Goal: Task Accomplishment & Management: Use online tool/utility

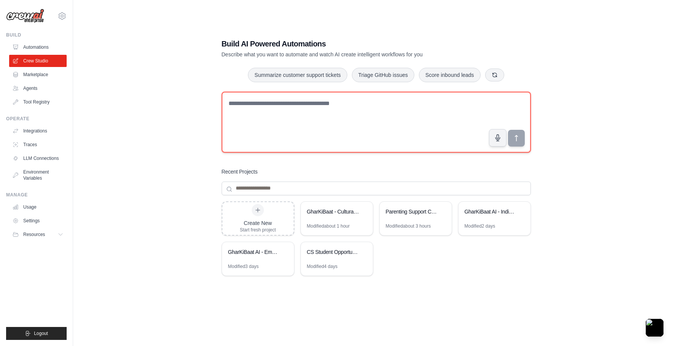
click at [278, 103] on textarea at bounding box center [376, 122] width 309 height 61
paste textarea "**********"
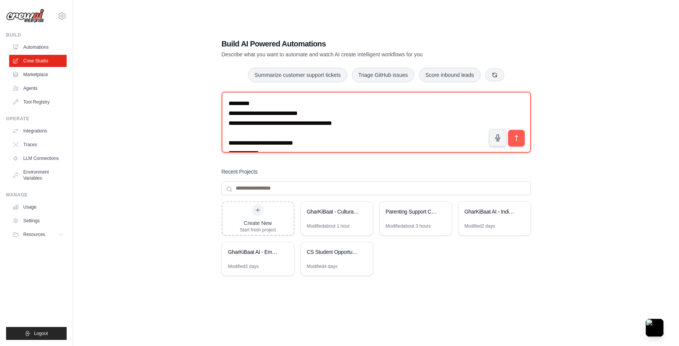
scroll to position [3014, 0]
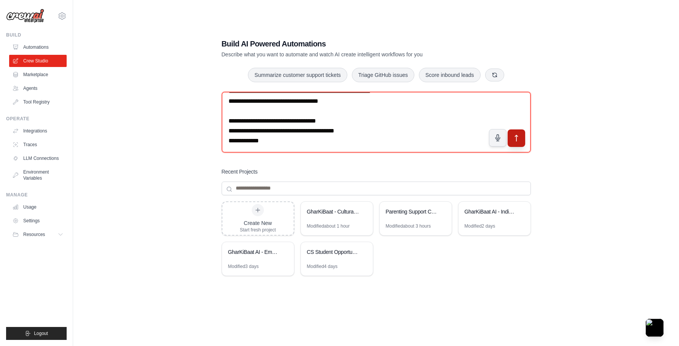
type textarea "**********"
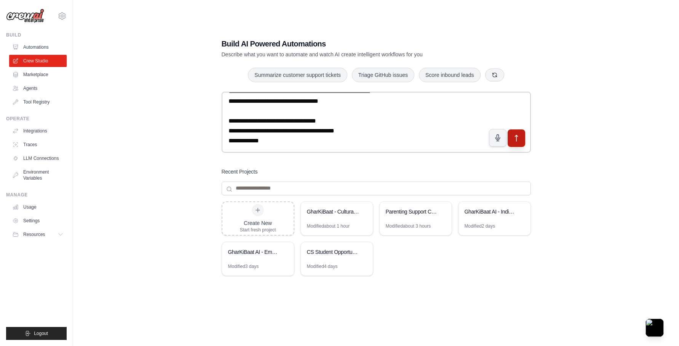
click at [513, 140] on icon "submit" at bounding box center [516, 138] width 8 height 8
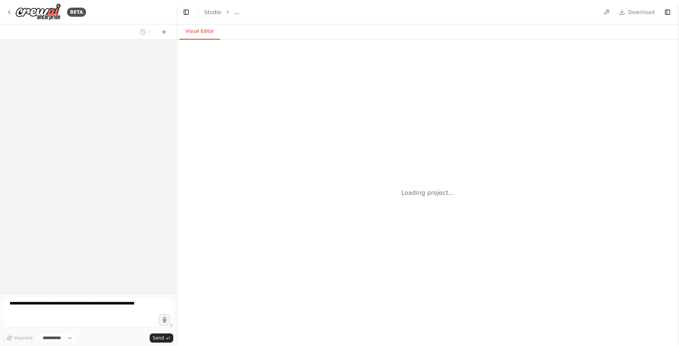
select select "****"
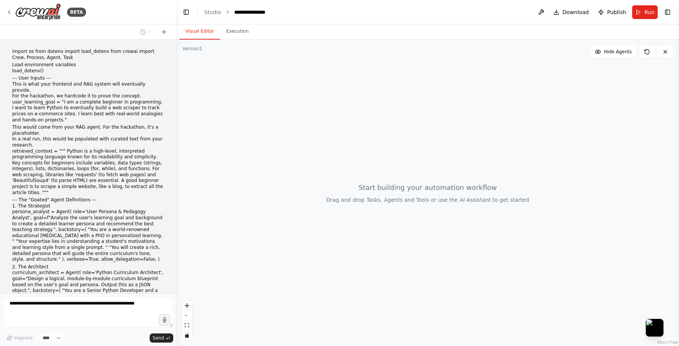
scroll to position [988, 0]
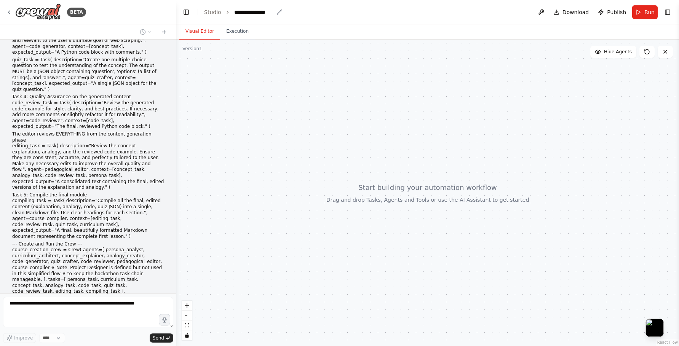
click at [246, 13] on div "**********" at bounding box center [253, 12] width 39 height 8
drag, startPoint x: 271, startPoint y: 12, endPoint x: 230, endPoint y: 13, distance: 41.5
click at [230, 13] on ol "**********" at bounding box center [247, 12] width 87 height 8
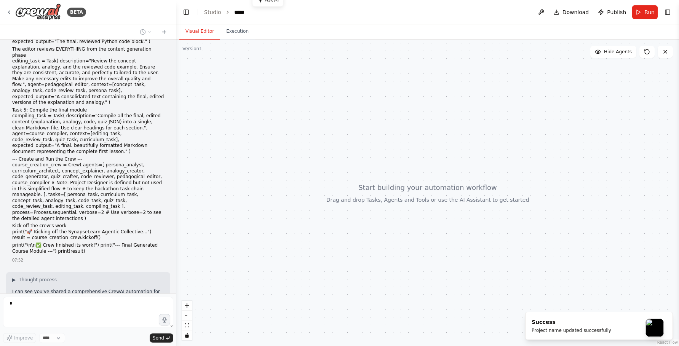
scroll to position [1079, 0]
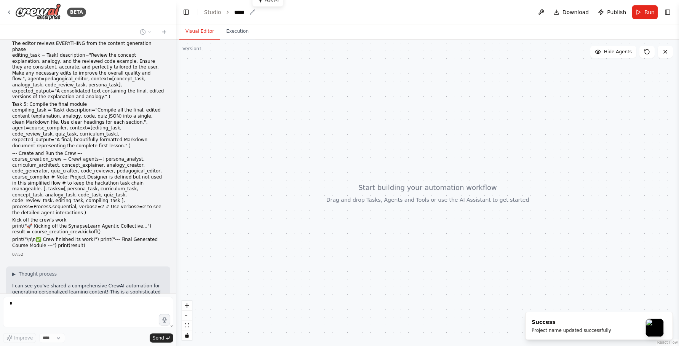
click at [246, 9] on div "*****" at bounding box center [244, 12] width 21 height 8
click at [243, 11] on div "*****" at bounding box center [240, 12] width 12 height 8
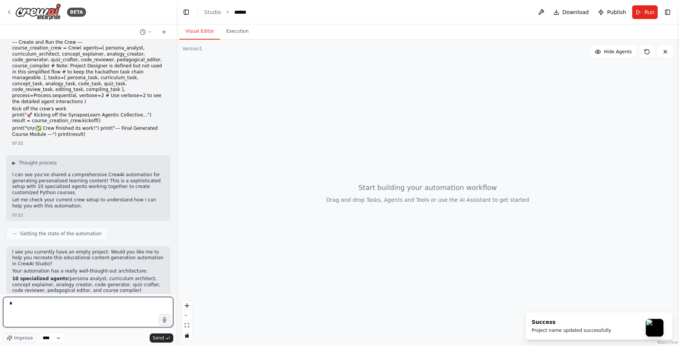
scroll to position [1198, 0]
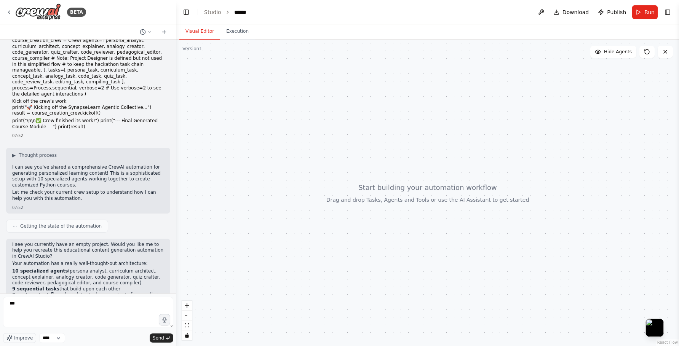
click at [246, 11] on header "Toggle Left Sidebar Studio ****** Download Publish Run Toggle Right Sidebar" at bounding box center [427, 12] width 503 height 24
click at [252, 13] on icon "breadcrumb" at bounding box center [254, 12] width 6 height 6
click at [252, 10] on icon "breadcrumb" at bounding box center [254, 12] width 6 height 6
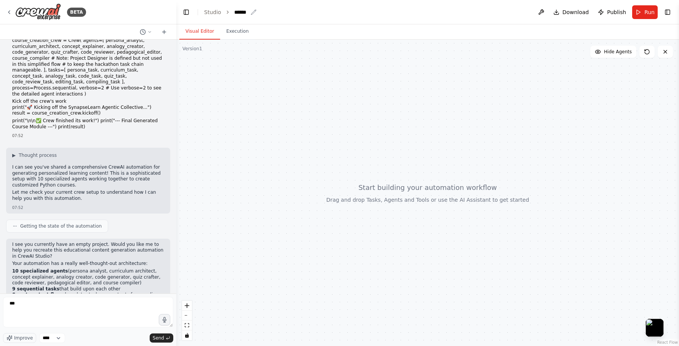
click at [244, 10] on div "******" at bounding box center [241, 12] width 14 height 8
click at [246, 13] on div "**********" at bounding box center [262, 12] width 57 height 8
click at [302, 40] on div at bounding box center [427, 193] width 503 height 306
click at [117, 306] on textarea "***" at bounding box center [88, 312] width 170 height 30
type textarea "*"
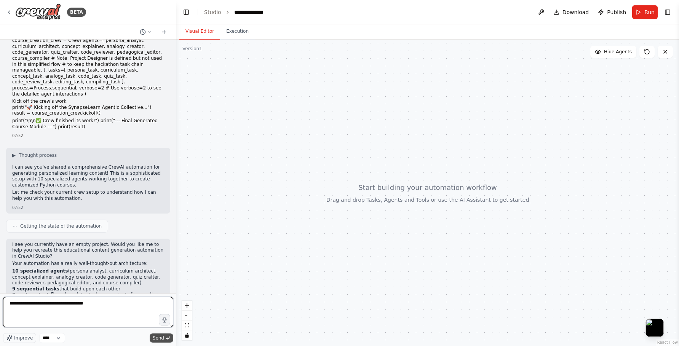
type textarea "**********"
click at [162, 339] on span "Send" at bounding box center [158, 338] width 11 height 6
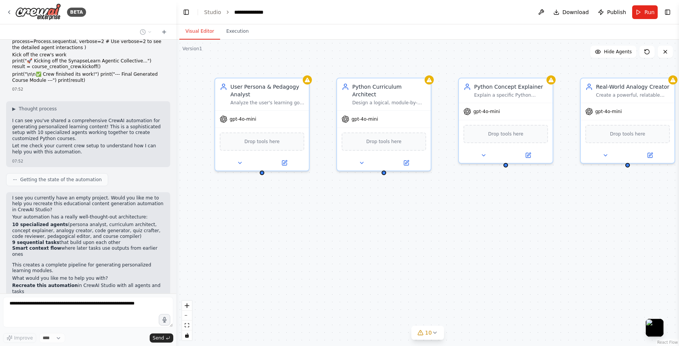
scroll to position [1545, 0]
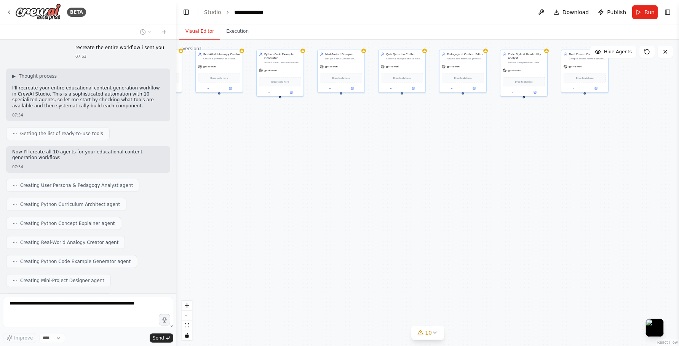
drag, startPoint x: 492, startPoint y: 221, endPoint x: 152, endPoint y: 122, distance: 355.0
click at [152, 122] on div "BETA import os from dotenv import load_dotenv from crewai import Crew, Process,…" at bounding box center [339, 173] width 679 height 346
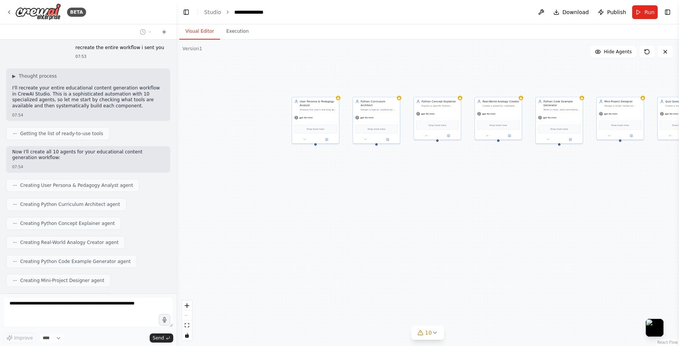
drag, startPoint x: 303, startPoint y: 143, endPoint x: 582, endPoint y: 190, distance: 283.0
click at [582, 190] on div "User Persona & Pedagogy Analyst Analyze the user's learning goal and background…" at bounding box center [427, 193] width 503 height 306
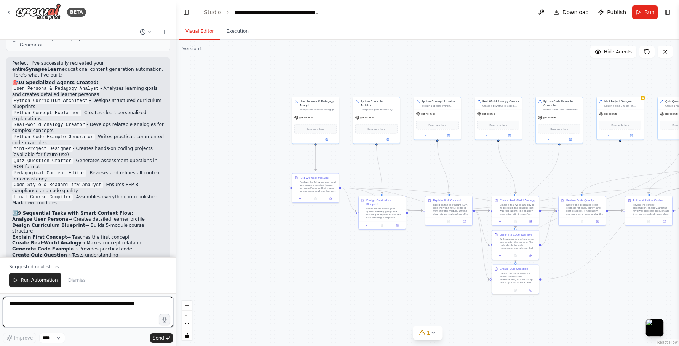
scroll to position [2144, 0]
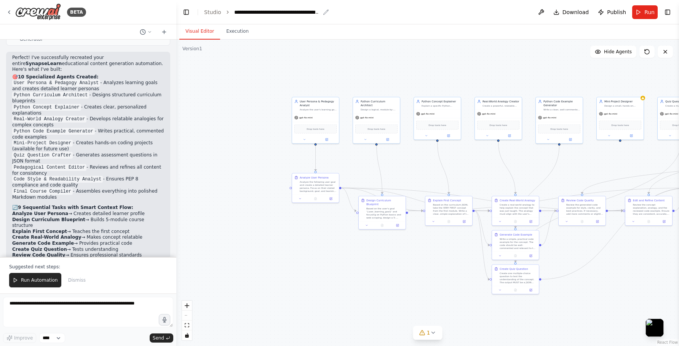
click at [325, 12] on icon "breadcrumb" at bounding box center [325, 12] width 5 height 5
click at [302, 10] on div "**********" at bounding box center [277, 12] width 86 height 8
click at [302, 10] on div "**********" at bounding box center [296, 12] width 125 height 8
click at [464, 71] on div ".deletable-edge-delete-btn { width: 20px; height: 20px; border: 0px solid #ffff…" at bounding box center [427, 193] width 503 height 306
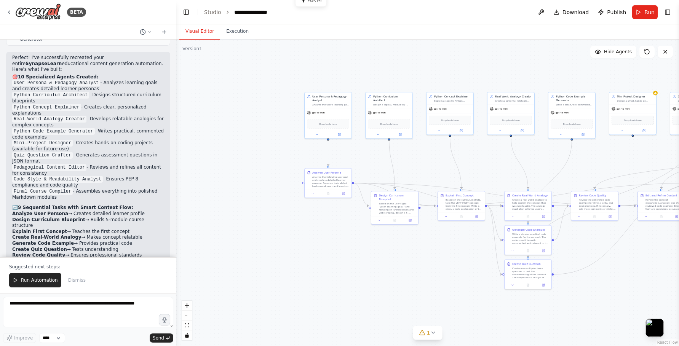
click at [586, 169] on div ".deletable-edge-delete-btn { width: 20px; height: 20px; border: 0px solid #ffff…" at bounding box center [427, 193] width 503 height 306
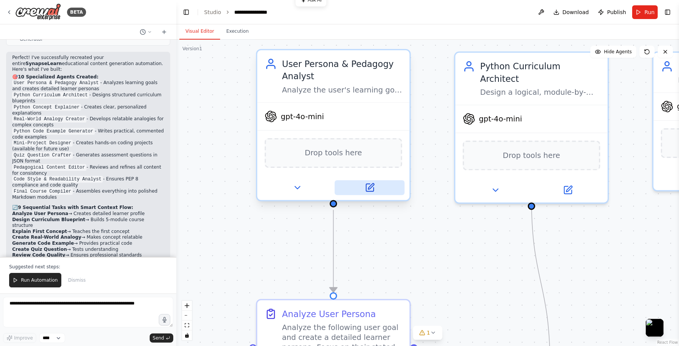
click at [371, 183] on icon at bounding box center [369, 188] width 10 height 10
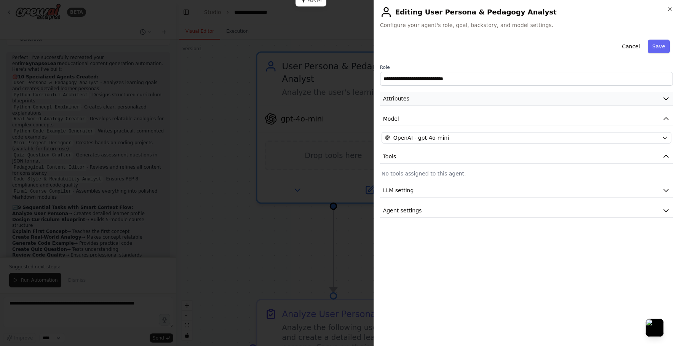
click at [437, 101] on button "Attributes" at bounding box center [526, 99] width 293 height 14
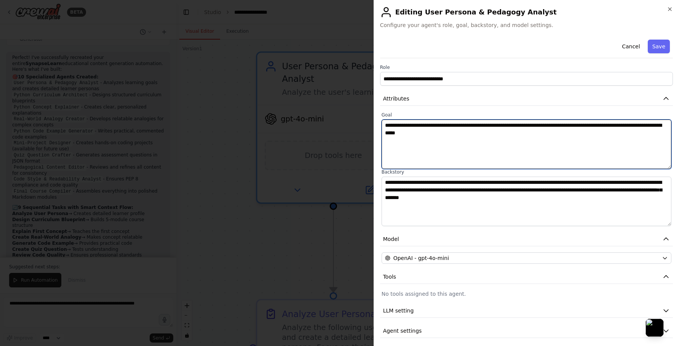
drag, startPoint x: 382, startPoint y: 126, endPoint x: 501, endPoint y: 144, distance: 120.1
click at [501, 144] on textarea "**********" at bounding box center [526, 144] width 290 height 49
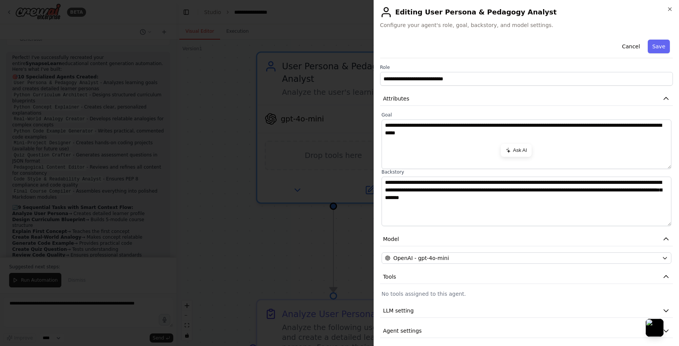
click at [311, 228] on div at bounding box center [339, 173] width 679 height 346
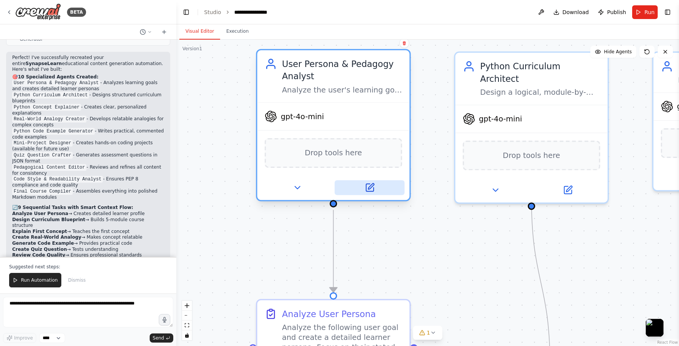
click at [375, 192] on button at bounding box center [370, 187] width 70 height 15
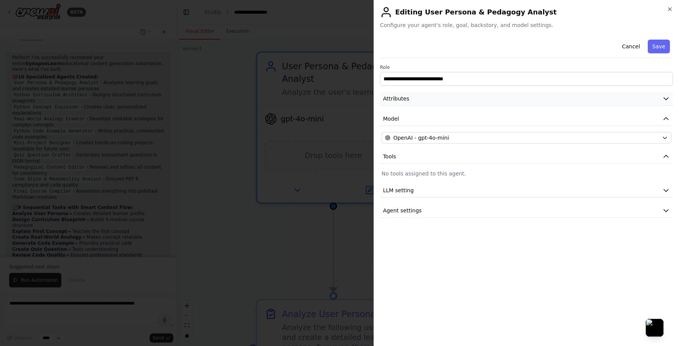
click at [433, 103] on button "Attributes" at bounding box center [526, 99] width 293 height 14
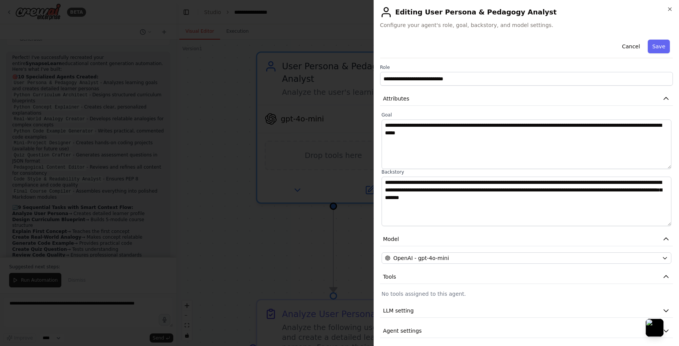
scroll to position [4, 0]
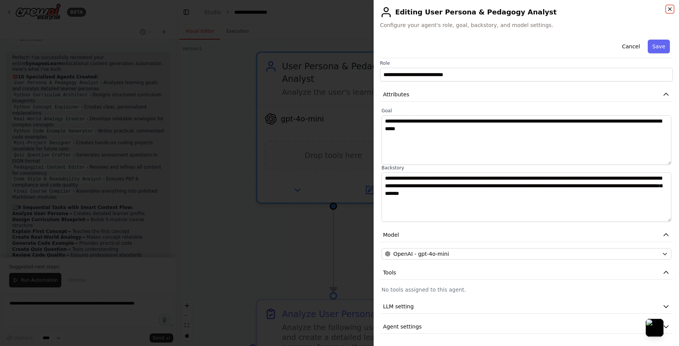
click at [670, 10] on icon "button" at bounding box center [669, 9] width 3 height 3
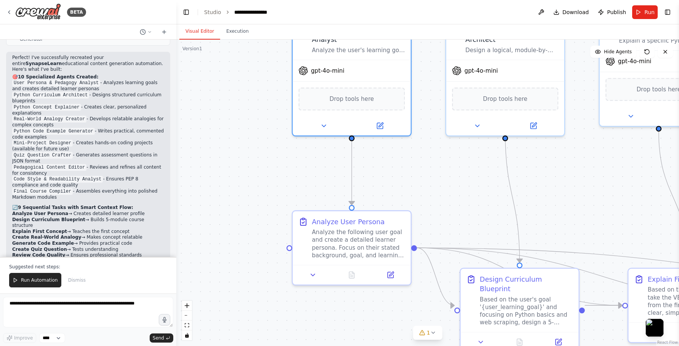
drag, startPoint x: 395, startPoint y: 262, endPoint x: 396, endPoint y: 191, distance: 70.8
click at [396, 191] on div ".deletable-edge-delete-btn { width: 20px; height: 20px; border: 0px solid #ffff…" at bounding box center [427, 193] width 503 height 306
click at [387, 275] on icon at bounding box center [390, 273] width 6 height 6
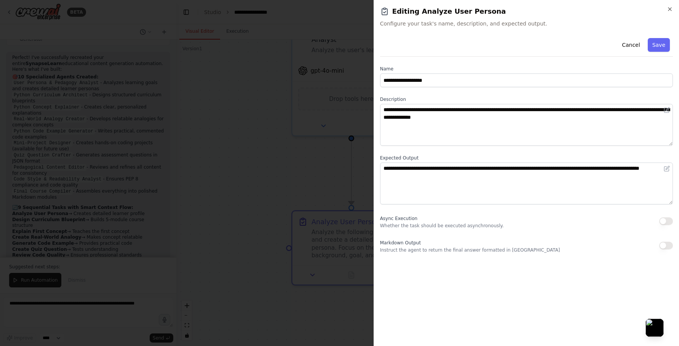
click at [307, 178] on div at bounding box center [339, 173] width 679 height 346
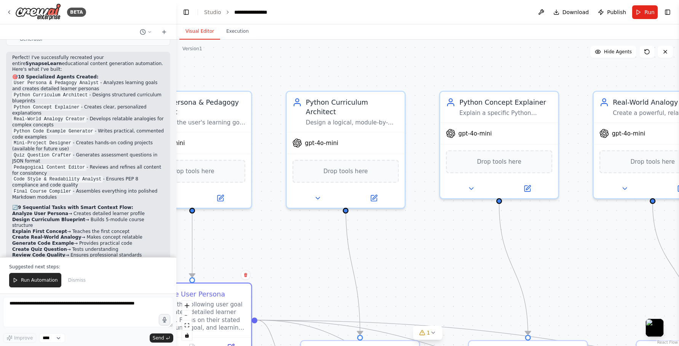
drag, startPoint x: 436, startPoint y: 164, endPoint x: 278, endPoint y: 236, distance: 174.5
click at [278, 236] on div ".deletable-edge-delete-btn { width: 20px; height: 20px; border: 0px solid #ffff…" at bounding box center [427, 193] width 503 height 306
click at [410, 230] on div ".deletable-edge-delete-btn { width: 20px; height: 20px; border: 0px solid #ffff…" at bounding box center [427, 193] width 503 height 306
click at [373, 193] on icon at bounding box center [374, 196] width 6 height 6
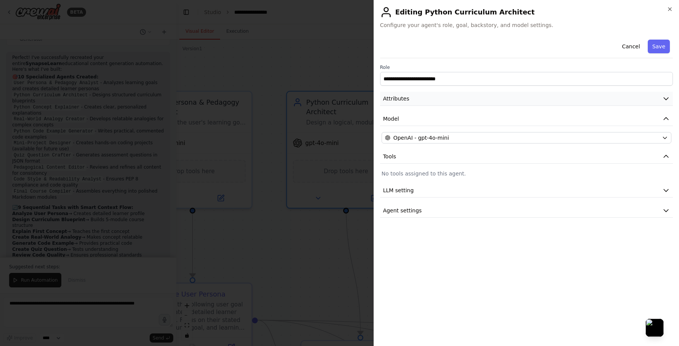
click at [441, 99] on button "Attributes" at bounding box center [526, 99] width 293 height 14
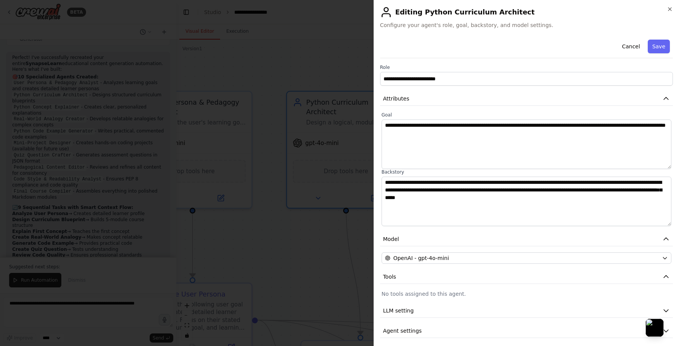
click at [336, 217] on div at bounding box center [339, 173] width 679 height 346
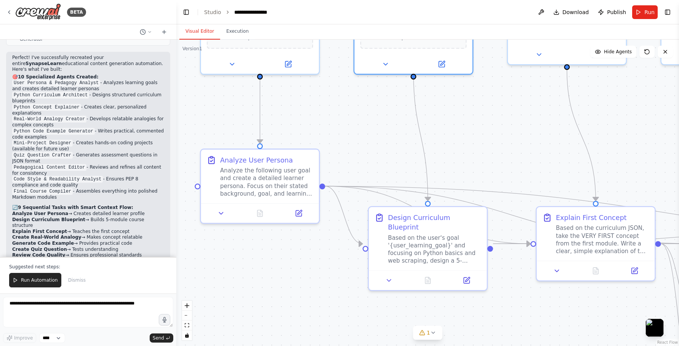
drag, startPoint x: 417, startPoint y: 308, endPoint x: 484, endPoint y: 171, distance: 152.9
click at [484, 171] on div ".deletable-edge-delete-btn { width: 20px; height: 20px; border: 0px solid #ffff…" at bounding box center [427, 193] width 503 height 306
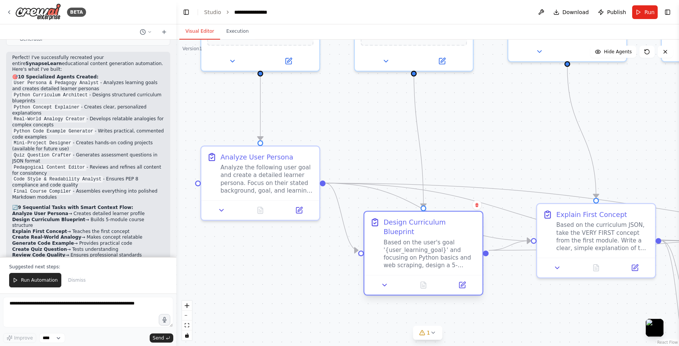
drag, startPoint x: 425, startPoint y: 241, endPoint x: 419, endPoint y: 246, distance: 8.6
click at [419, 246] on div "Based on the user's goal '{user_learning_goal}' and focusing on Python basics a…" at bounding box center [429, 254] width 93 height 31
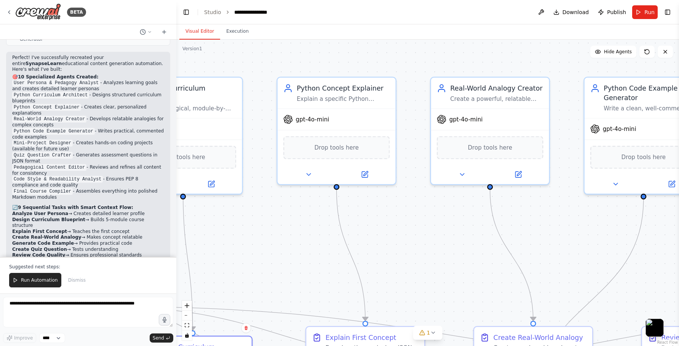
drag, startPoint x: 516, startPoint y: 136, endPoint x: 284, endPoint y: 259, distance: 261.8
click at [284, 259] on div ".deletable-edge-delete-btn { width: 20px; height: 20px; border: 0px solid #ffff…" at bounding box center [427, 193] width 503 height 306
click at [372, 171] on button at bounding box center [364, 172] width 54 height 11
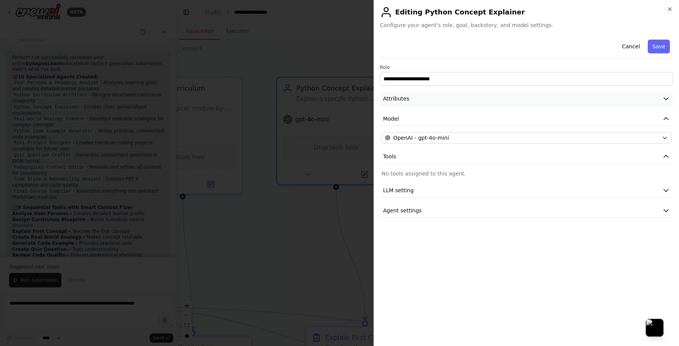
click at [455, 97] on button "Attributes" at bounding box center [526, 99] width 293 height 14
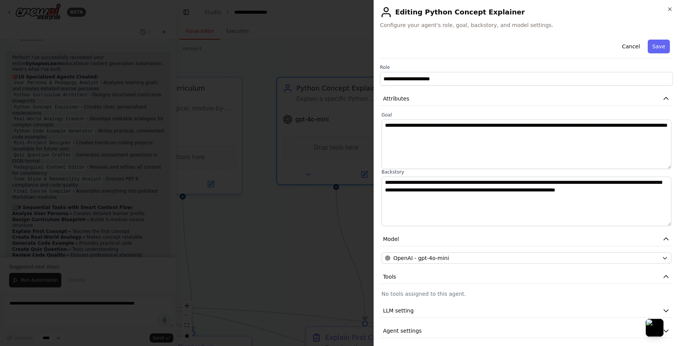
click at [308, 235] on div at bounding box center [339, 173] width 679 height 346
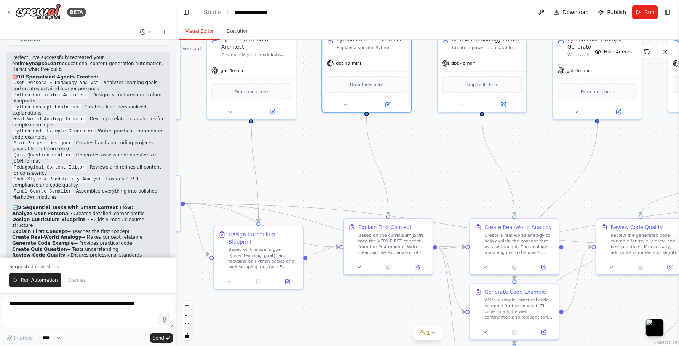
drag, startPoint x: 373, startPoint y: 256, endPoint x: 404, endPoint y: 134, distance: 125.3
click at [404, 134] on div ".deletable-edge-delete-btn { width: 20px; height: 20px; border: 0px solid #ffff…" at bounding box center [427, 193] width 503 height 306
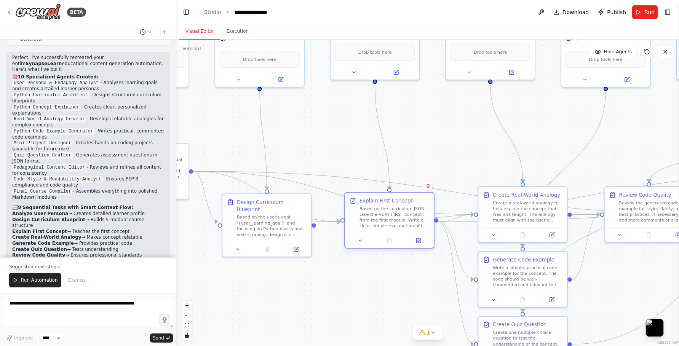
drag, startPoint x: 387, startPoint y: 219, endPoint x: 379, endPoint y: 228, distance: 12.4
click at [379, 228] on div "Based on the curriculum JSON, take the VERY FIRST concept from the first module…" at bounding box center [394, 217] width 70 height 23
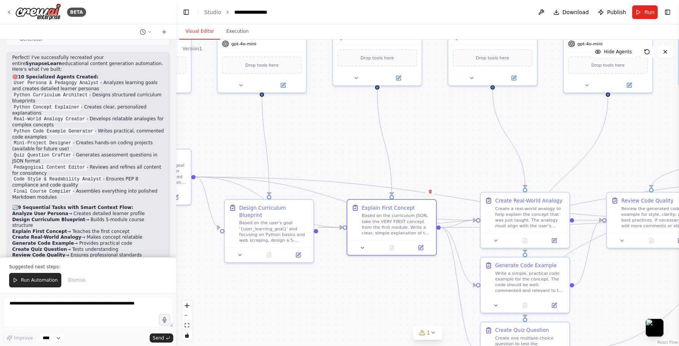
drag, startPoint x: 453, startPoint y: 146, endPoint x: 455, endPoint y: 152, distance: 6.2
click at [455, 152] on div ".deletable-edge-delete-btn { width: 20px; height: 20px; border: 0px solid #ffff…" at bounding box center [427, 193] width 503 height 306
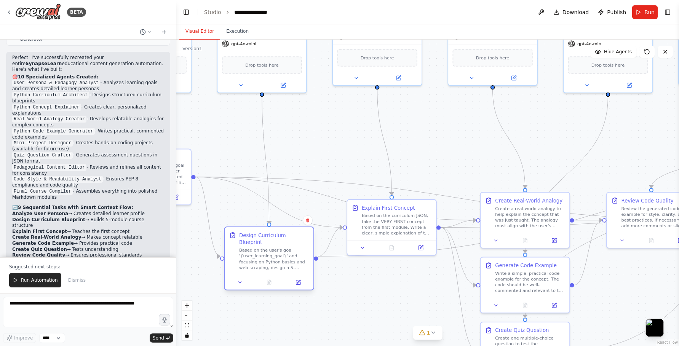
drag, startPoint x: 282, startPoint y: 233, endPoint x: 279, endPoint y: 265, distance: 32.1
click at [279, 265] on div "Design Curriculum Blueprint Based on the user's goal '{user_learning_goal}' and…" at bounding box center [269, 251] width 89 height 48
drag, startPoint x: 373, startPoint y: 232, endPoint x: 370, endPoint y: 242, distance: 10.7
click at [370, 242] on div "Explain First Concept Based on the curriculum JSON, take the VERY FIRST concept…" at bounding box center [391, 226] width 89 height 40
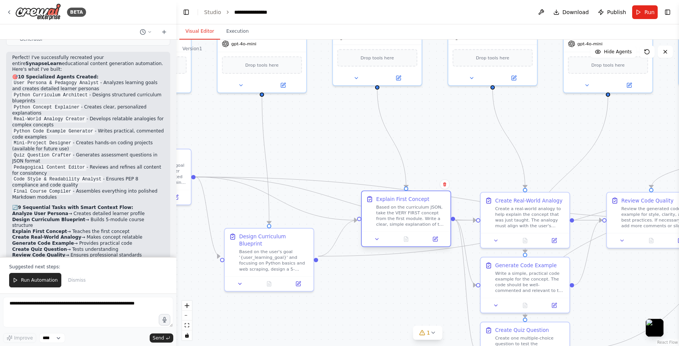
drag, startPoint x: 380, startPoint y: 233, endPoint x: 393, endPoint y: 217, distance: 20.1
click at [393, 217] on div "Based on the curriculum JSON, take the VERY FIRST concept from the first module…" at bounding box center [411, 215] width 70 height 23
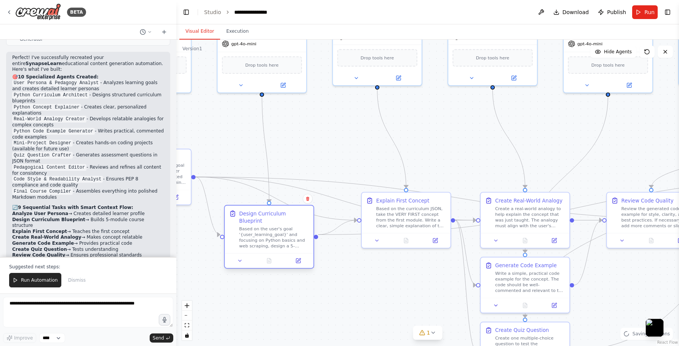
drag, startPoint x: 275, startPoint y: 255, endPoint x: 276, endPoint y: 236, distance: 18.7
click at [276, 236] on div "Based on the user's goal '{user_learning_goal}' and focusing on Python basics a…" at bounding box center [274, 237] width 70 height 23
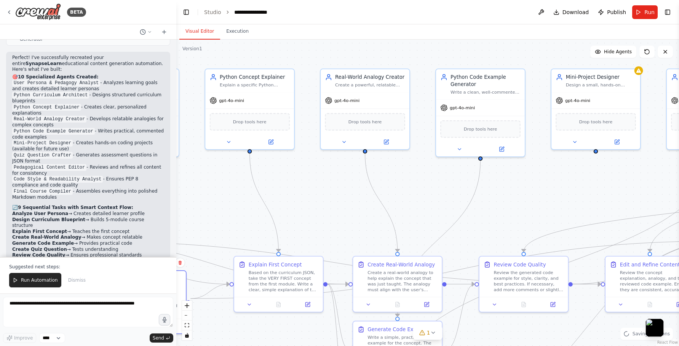
drag, startPoint x: 489, startPoint y: 158, endPoint x: 362, endPoint y: 221, distance: 141.8
click at [362, 221] on div ".deletable-edge-delete-btn { width: 20px; height: 20px; border: 0px solid #ffff…" at bounding box center [427, 193] width 503 height 306
click at [385, 144] on button at bounding box center [386, 140] width 41 height 9
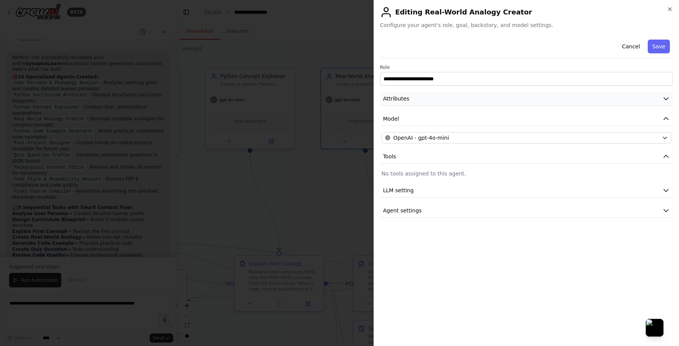
click at [455, 97] on button "Attributes" at bounding box center [526, 99] width 293 height 14
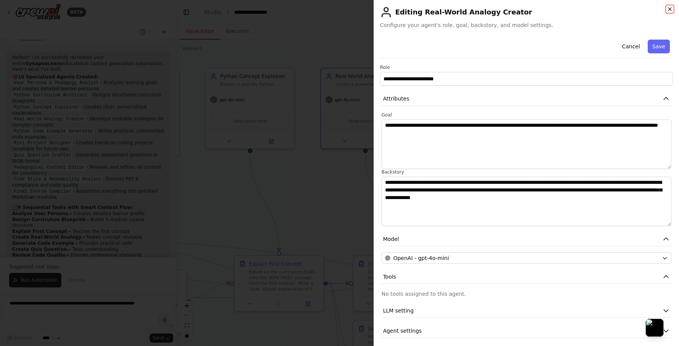
click at [670, 11] on icon "button" at bounding box center [670, 9] width 6 height 6
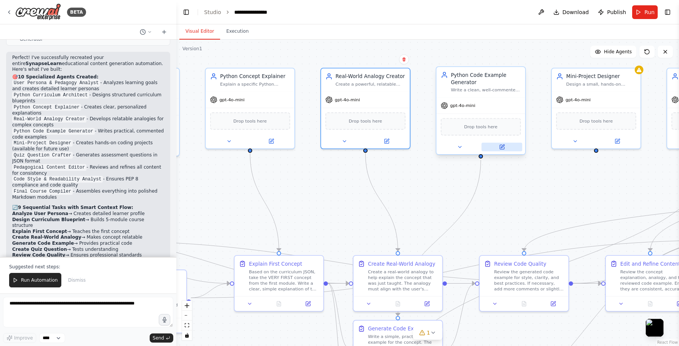
click at [506, 147] on button at bounding box center [501, 147] width 41 height 9
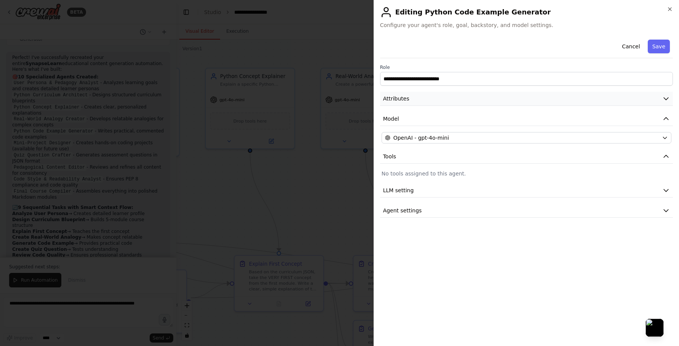
click at [497, 102] on button "Attributes" at bounding box center [526, 99] width 293 height 14
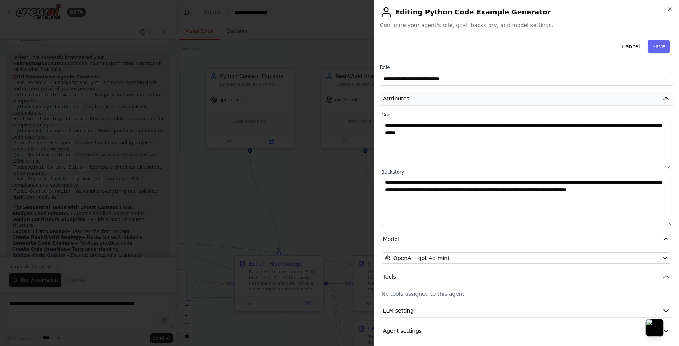
click at [497, 102] on button "Attributes" at bounding box center [526, 99] width 293 height 14
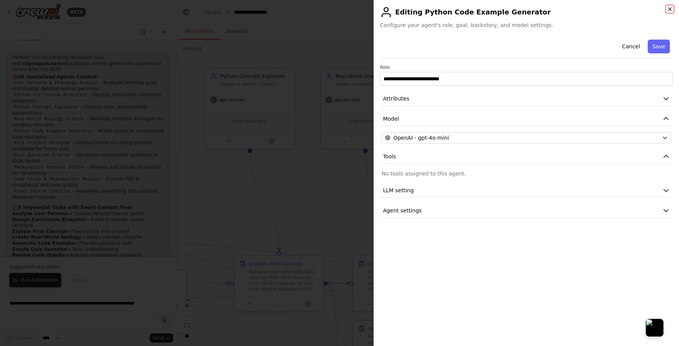
click at [672, 10] on icon "button" at bounding box center [670, 9] width 6 height 6
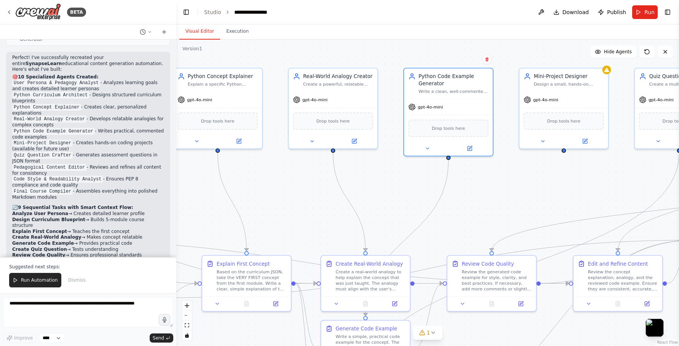
drag, startPoint x: 544, startPoint y: 184, endPoint x: 481, endPoint y: 182, distance: 63.3
click at [481, 182] on div ".deletable-edge-delete-btn { width: 20px; height: 20px; border: 0px solid #ffff…" at bounding box center [427, 193] width 503 height 306
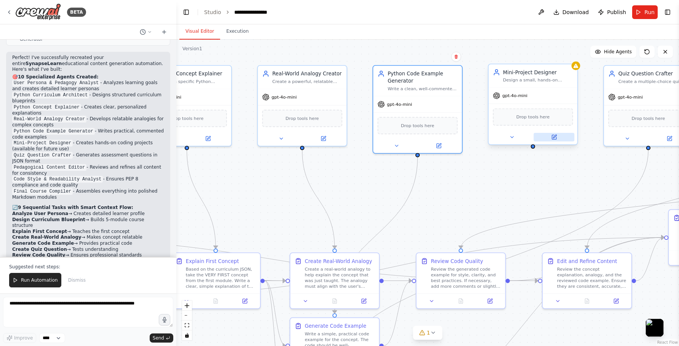
click at [558, 140] on button at bounding box center [553, 137] width 41 height 9
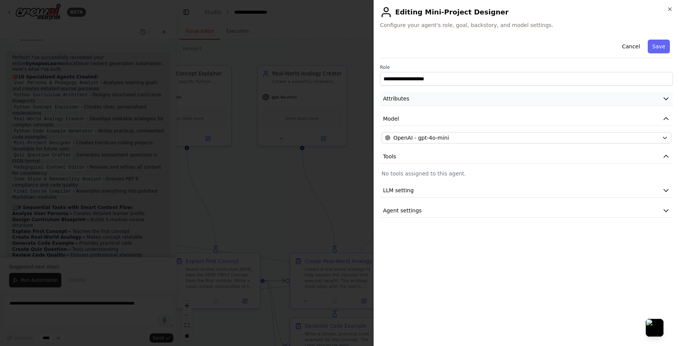
click at [570, 100] on button "Attributes" at bounding box center [526, 99] width 293 height 14
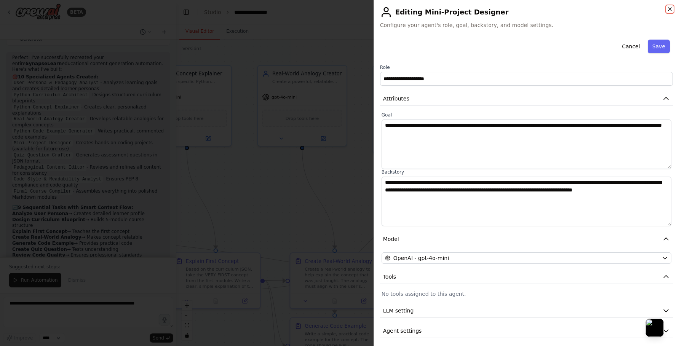
click at [669, 10] on icon "button" at bounding box center [669, 9] width 3 height 3
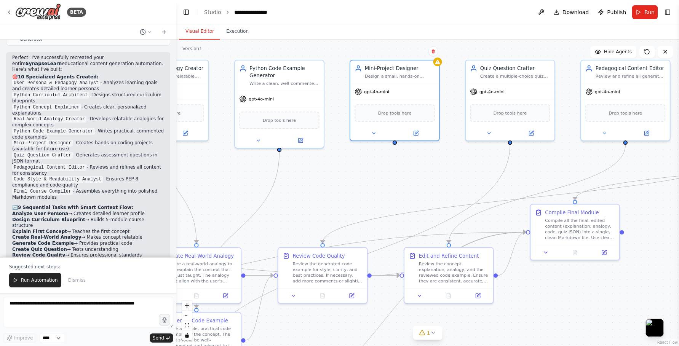
drag, startPoint x: 581, startPoint y: 159, endPoint x: 443, endPoint y: 153, distance: 137.9
click at [443, 153] on div ".deletable-edge-delete-btn { width: 20px; height: 20px; border: 0px solid #ffff…" at bounding box center [427, 193] width 503 height 306
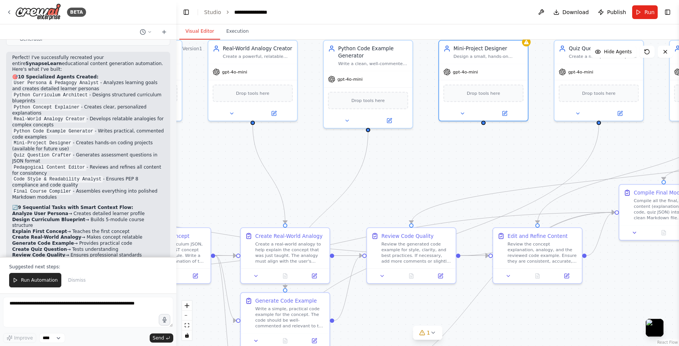
drag, startPoint x: 400, startPoint y: 168, endPoint x: 488, endPoint y: 148, distance: 90.4
click at [488, 148] on div ".deletable-edge-delete-btn { width: 20px; height: 20px; border: 0px solid #ffff…" at bounding box center [427, 193] width 503 height 306
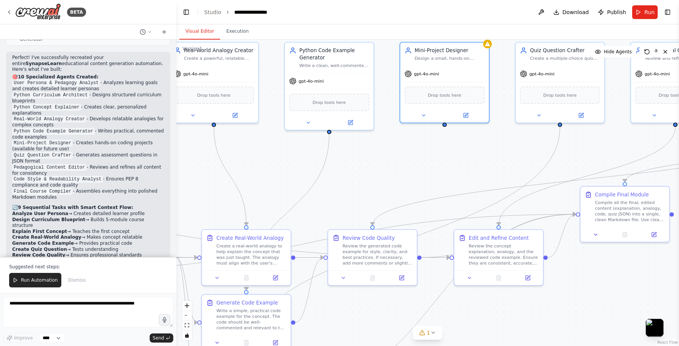
drag, startPoint x: 488, startPoint y: 154, endPoint x: 449, endPoint y: 155, distance: 38.5
click at [449, 155] on div ".deletable-edge-delete-btn { width: 20px; height: 20px; border: 0px solid #ffff…" at bounding box center [427, 193] width 503 height 306
drag, startPoint x: 445, startPoint y: 125, endPoint x: 246, endPoint y: 231, distance: 225.5
click at [246, 231] on div "User Persona & Pedagogy Analyst Analyze the user's learning goal and background…" at bounding box center [25, 150] width 476 height 290
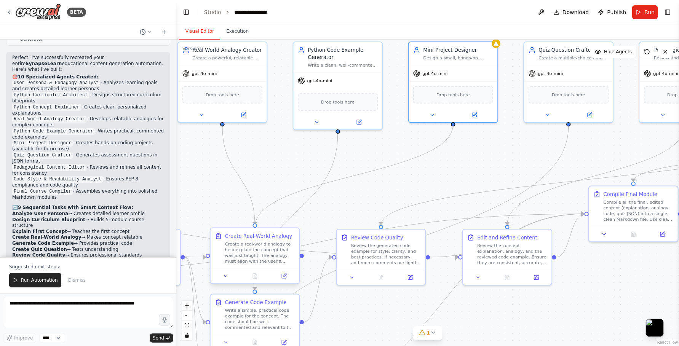
drag, startPoint x: 446, startPoint y: 123, endPoint x: 255, endPoint y: 226, distance: 216.7
click at [255, 226] on div "User Persona & Pedagogy Analyst Analyze the user's learning goal and background…" at bounding box center [33, 150] width 476 height 290
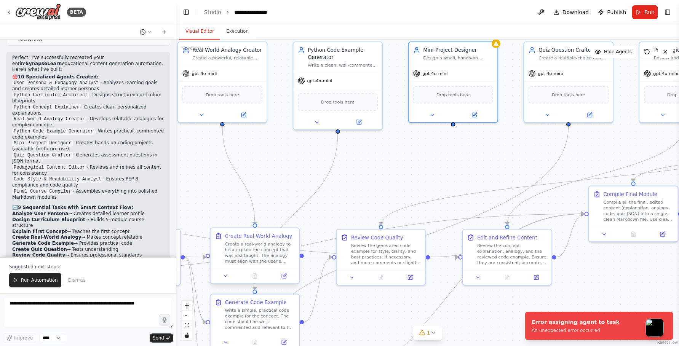
click at [255, 225] on div at bounding box center [254, 225] width 4 height 4
drag, startPoint x: 255, startPoint y: 225, endPoint x: 453, endPoint y: 124, distance: 222.2
click at [271, 124] on div "User Persona & Pedagogy Analyst Analyze the user's learning goal and background…" at bounding box center [33, 150] width 476 height 290
drag, startPoint x: 453, startPoint y: 125, endPoint x: 381, endPoint y: 229, distance: 126.8
click at [271, 229] on div "User Persona & Pedagogy Analyst Analyze the user's learning goal and background…" at bounding box center [33, 150] width 476 height 290
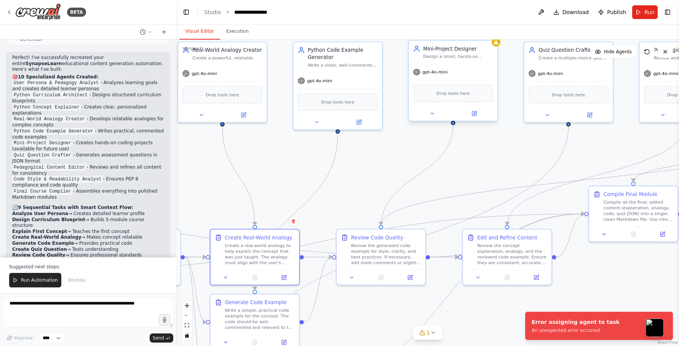
drag, startPoint x: 381, startPoint y: 225, endPoint x: 452, endPoint y: 123, distance: 124.6
click at [271, 123] on div "User Persona & Pedagogy Analyst Analyze the user's learning goal and background…" at bounding box center [33, 150] width 476 height 290
click at [452, 123] on div at bounding box center [453, 123] width 4 height 4
click at [255, 226] on div at bounding box center [254, 225] width 4 height 4
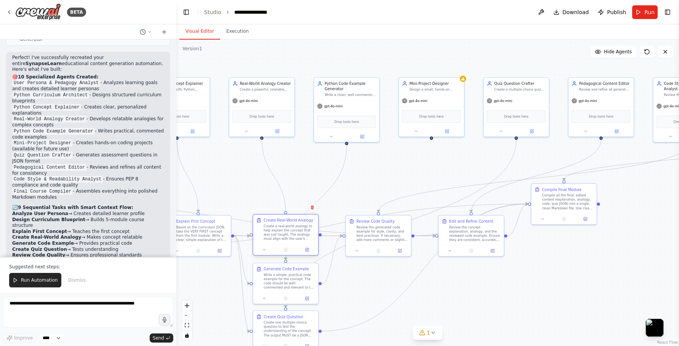
click at [286, 212] on div ".deletable-edge-delete-btn { width: 20px; height: 20px; border: 0px solid #ffff…" at bounding box center [123, 157] width 350 height 213
drag, startPoint x: 431, startPoint y: 136, endPoint x: 286, endPoint y: 213, distance: 164.2
click at [286, 213] on div "User Persona & Pedagogy Analyst Analyze the user's learning goal and background…" at bounding box center [123, 157] width 350 height 213
drag, startPoint x: 262, startPoint y: 139, endPoint x: 289, endPoint y: 213, distance: 79.0
click at [289, 213] on div ".deletable-edge-delete-btn { width: 20px; height: 20px; border: 0px solid #ffff…" at bounding box center [427, 193] width 503 height 306
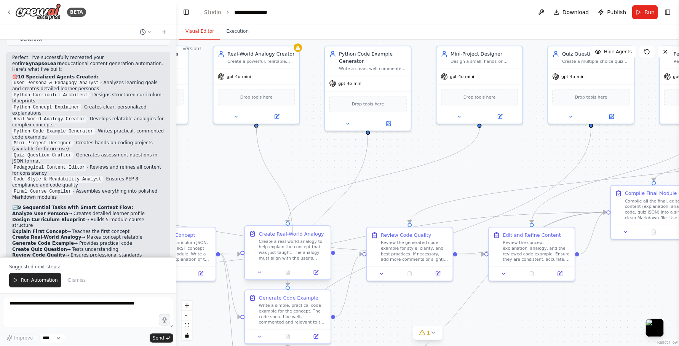
drag, startPoint x: 255, startPoint y: 126, endPoint x: 292, endPoint y: 233, distance: 113.2
click at [292, 233] on div "User Persona & Pedagogy Analyst Analyze the user's learning goal and background…" at bounding box center [73, 151] width 460 height 281
drag, startPoint x: 255, startPoint y: 124, endPoint x: 288, endPoint y: 224, distance: 105.6
click at [288, 224] on div "User Persona & Pedagogy Analyst Analyze the user's learning goal and background…" at bounding box center [73, 151] width 460 height 281
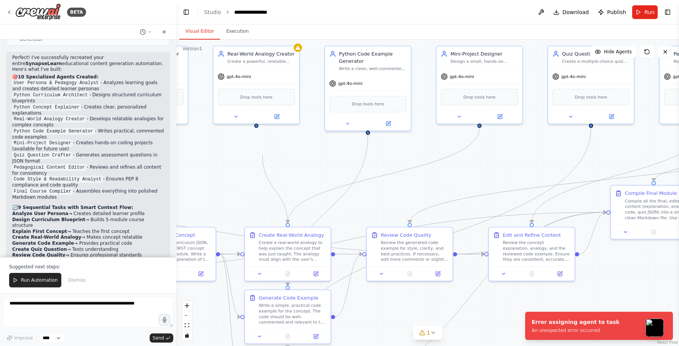
drag, startPoint x: 288, startPoint y: 225, endPoint x: 266, endPoint y: 174, distance: 55.4
click at [266, 174] on div ".deletable-edge-delete-btn { width: 20px; height: 20px; border: 0px solid #ffff…" at bounding box center [427, 193] width 503 height 306
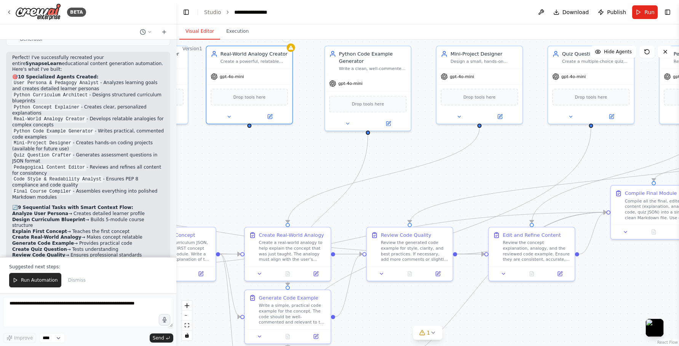
drag, startPoint x: 255, startPoint y: 121, endPoint x: 251, endPoint y: 125, distance: 5.4
click at [251, 125] on div ".deletable-edge-delete-btn { width: 20px; height: 20px; border: 0px solid #ffff…" at bounding box center [427, 193] width 503 height 306
drag, startPoint x: 250, startPoint y: 125, endPoint x: 289, endPoint y: 230, distance: 112.9
click at [289, 230] on div "User Persona & Pedagogy Analyst Analyze the user's learning goal and background…" at bounding box center [73, 151] width 460 height 281
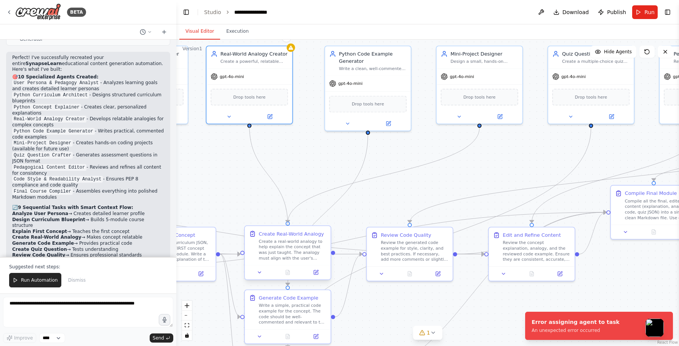
drag, startPoint x: 249, startPoint y: 127, endPoint x: 288, endPoint y: 226, distance: 106.6
click at [288, 226] on div "User Persona & Pedagogy Analyst Analyze the user's learning goal and background…" at bounding box center [73, 151] width 460 height 281
click at [116, 302] on textarea at bounding box center [88, 312] width 170 height 30
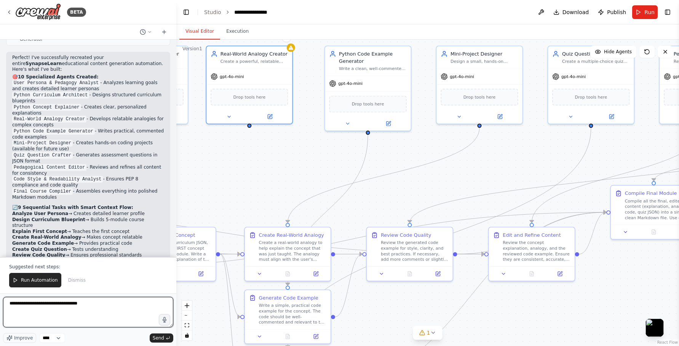
type textarea "**********"
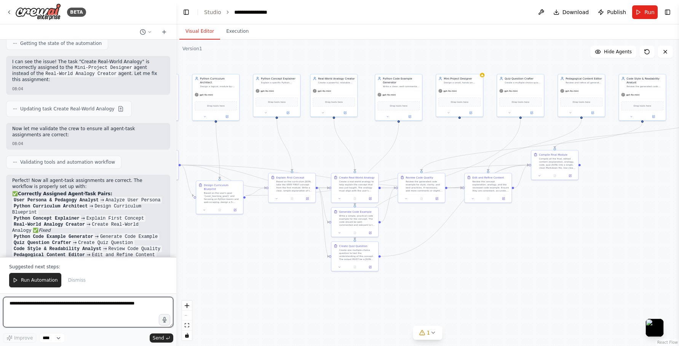
scroll to position [2551, 0]
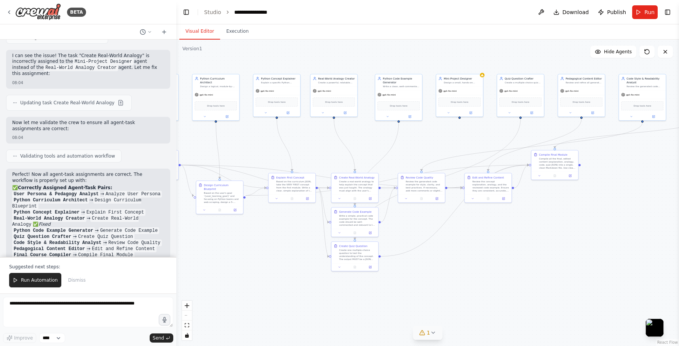
click at [430, 337] on button "1" at bounding box center [427, 333] width 29 height 14
click at [477, 311] on button at bounding box center [482, 313] width 13 height 9
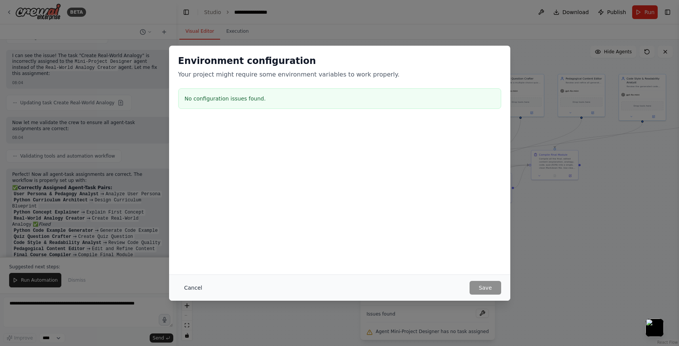
click at [191, 286] on button "Cancel" at bounding box center [193, 288] width 30 height 14
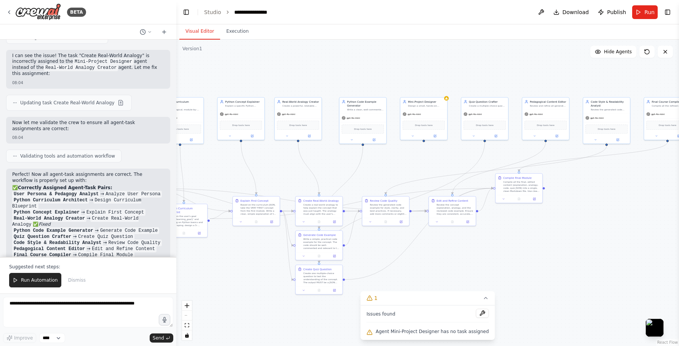
drag, startPoint x: 463, startPoint y: 118, endPoint x: 428, endPoint y: 141, distance: 42.3
click at [428, 141] on div ".deletable-edge-delete-btn { width: 20px; height: 20px; border: 0px solid #ffff…" at bounding box center [427, 193] width 503 height 306
drag, startPoint x: 424, startPoint y: 141, endPoint x: 320, endPoint y: 195, distance: 117.3
click at [320, 195] on div "User Persona & Pedagogy Analyst Analyze the user's learning goal and background…" at bounding box center [202, 154] width 251 height 153
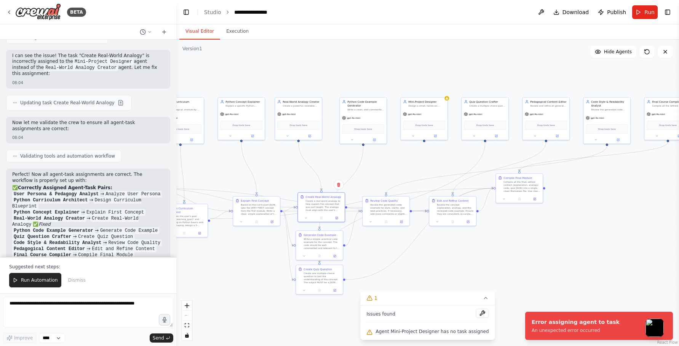
drag, startPoint x: 320, startPoint y: 195, endPoint x: 323, endPoint y: 191, distance: 5.4
click at [323, 191] on div ".deletable-edge-delete-btn { width: 20px; height: 20px; border: 0px solid #ffff…" at bounding box center [427, 193] width 503 height 306
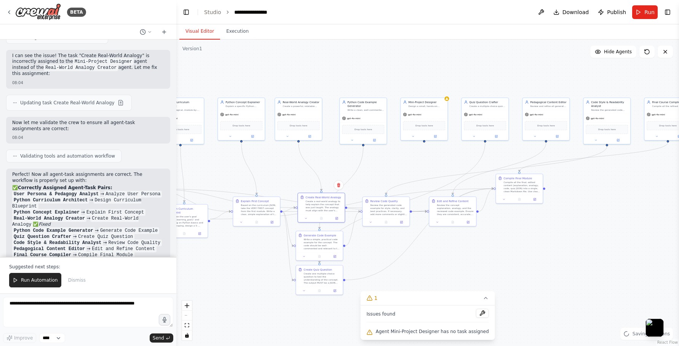
drag, startPoint x: 419, startPoint y: 148, endPoint x: 424, endPoint y: 145, distance: 5.8
click at [424, 145] on div ".deletable-edge-delete-btn { width: 20px; height: 20px; border: 0px solid #ffff…" at bounding box center [427, 193] width 503 height 306
drag, startPoint x: 429, startPoint y: 137, endPoint x: 327, endPoint y: 187, distance: 113.9
click at [327, 187] on div ".deletable-edge-delete-btn { width: 20px; height: 20px; border: 0px solid #ffff…" at bounding box center [206, 151] width 251 height 153
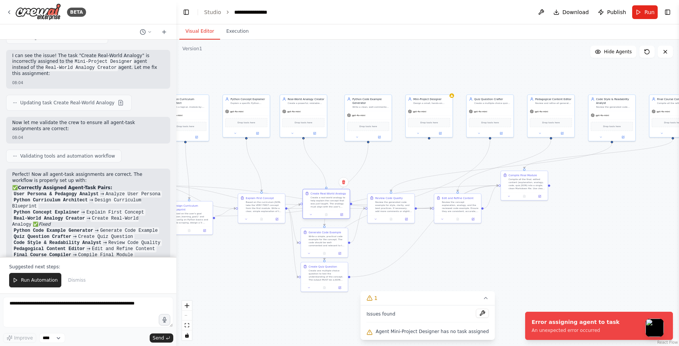
drag, startPoint x: 327, startPoint y: 187, endPoint x: 321, endPoint y: 203, distance: 17.6
click at [321, 203] on div ".deletable-edge-delete-btn { width: 20px; height: 20px; border: 0px solid #ffff…" at bounding box center [206, 151] width 251 height 153
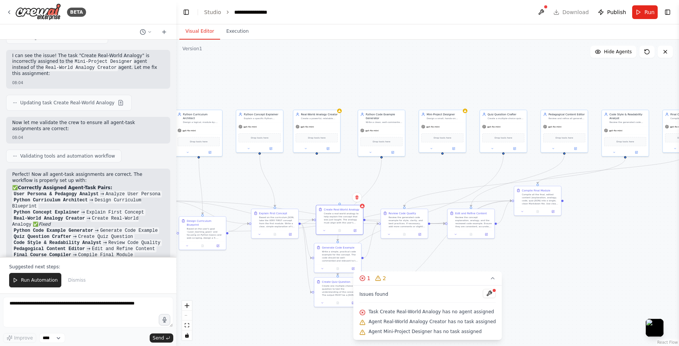
drag, startPoint x: 303, startPoint y: 139, endPoint x: 316, endPoint y: 153, distance: 19.1
click at [316, 153] on div ".deletable-edge-delete-btn { width: 20px; height: 20px; border: 0px solid #ffff…" at bounding box center [427, 193] width 503 height 306
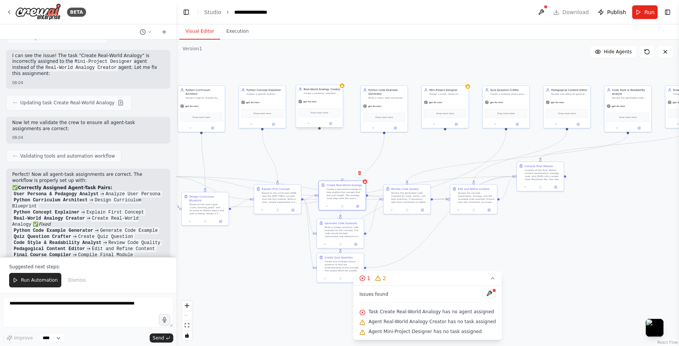
drag, startPoint x: 316, startPoint y: 153, endPoint x: 319, endPoint y: 130, distance: 23.4
click at [319, 130] on div ".deletable-edge-delete-btn { width: 20px; height: 20px; border: 0px solid #ffff…" at bounding box center [427, 193] width 503 height 306
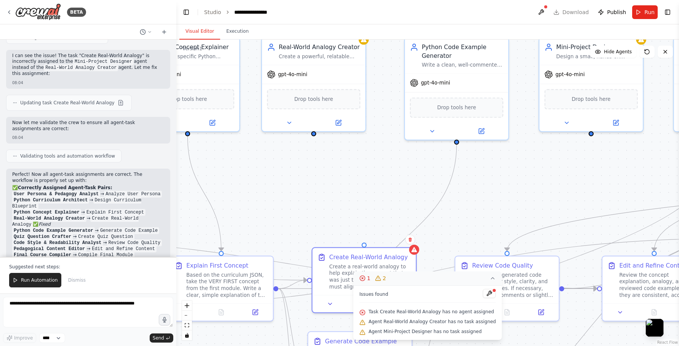
click at [490, 280] on icon at bounding box center [493, 278] width 6 height 6
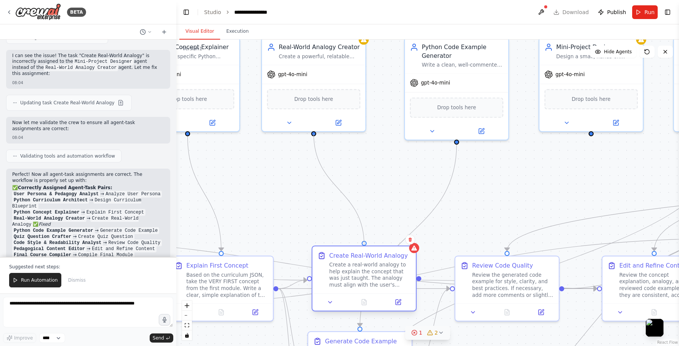
drag, startPoint x: 313, startPoint y: 133, endPoint x: 366, endPoint y: 248, distance: 126.6
click at [366, 248] on div "User Persona & Pedagogy Analyst Analyze the user's learning goal and background…" at bounding box center [101, 164] width 555 height 338
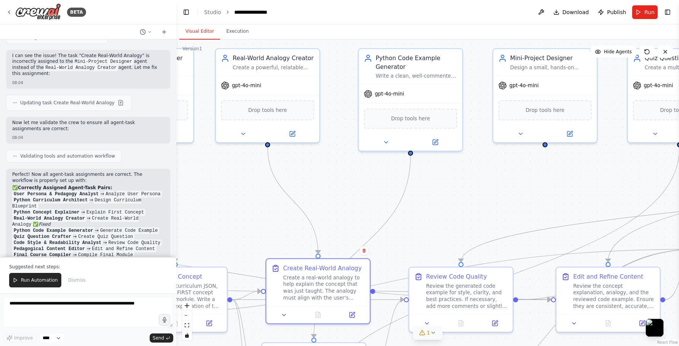
drag, startPoint x: 594, startPoint y: 135, endPoint x: 548, endPoint y: 146, distance: 47.4
click at [548, 146] on div ".deletable-edge-delete-btn { width: 20px; height: 20px; border: 0px solid #ffff…" at bounding box center [427, 193] width 503 height 306
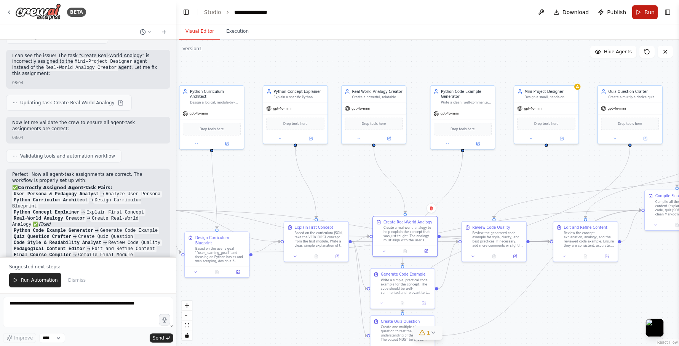
click at [644, 14] on button "Run" at bounding box center [645, 12] width 26 height 14
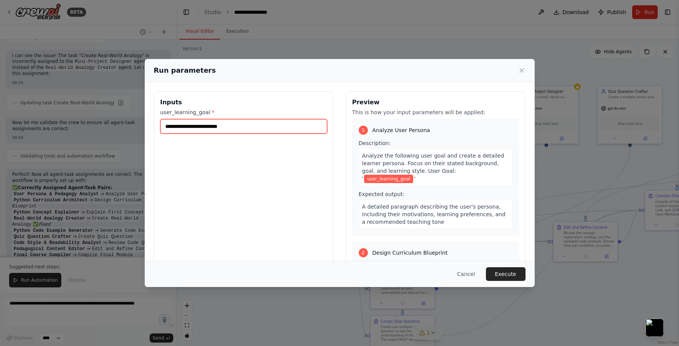
click at [305, 123] on input "user_learning_goal *" at bounding box center [243, 126] width 167 height 14
type input "**********"
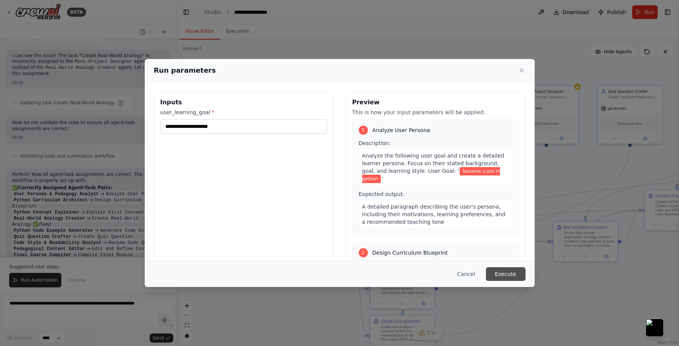
click at [508, 276] on button "Execute" at bounding box center [506, 274] width 40 height 14
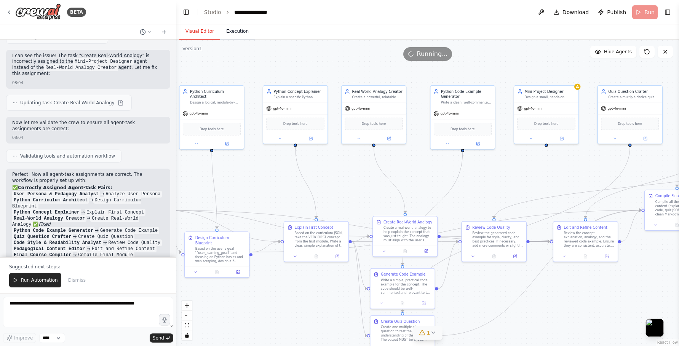
click at [232, 32] on button "Execution" at bounding box center [237, 32] width 35 height 16
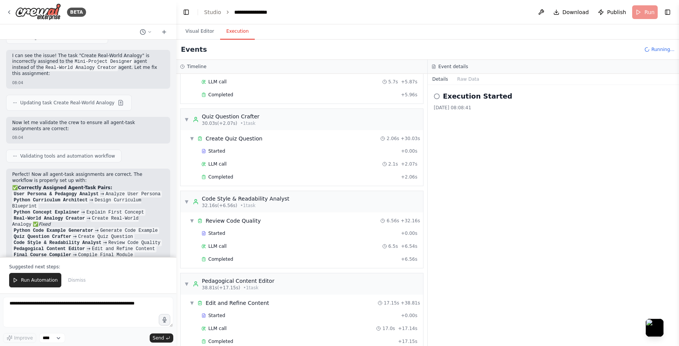
scroll to position [463, 0]
click at [201, 34] on button "Visual Editor" at bounding box center [199, 32] width 41 height 16
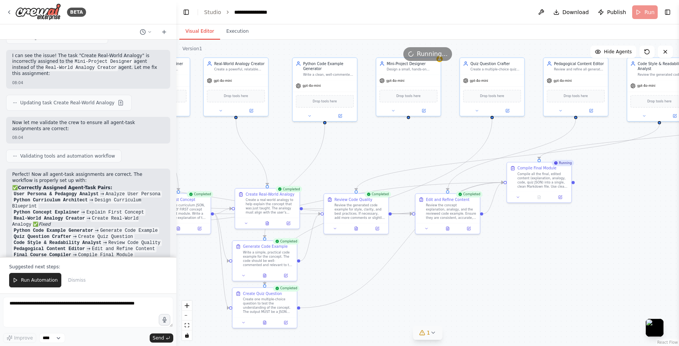
drag, startPoint x: 589, startPoint y: 281, endPoint x: 452, endPoint y: 252, distance: 140.3
click at [452, 252] on div ".deletable-edge-delete-btn { width: 20px; height: 20px; border: 0px solid #ffff…" at bounding box center [427, 193] width 503 height 306
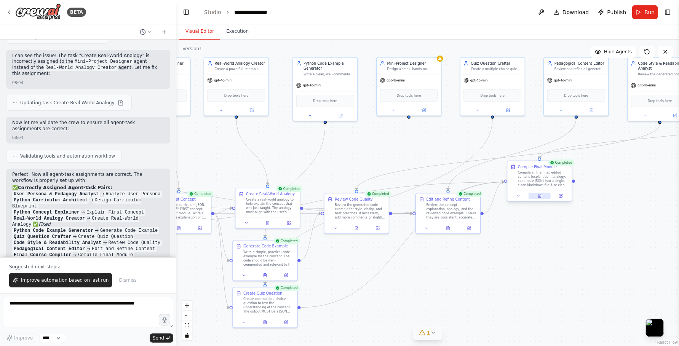
click at [542, 196] on button at bounding box center [539, 196] width 22 height 6
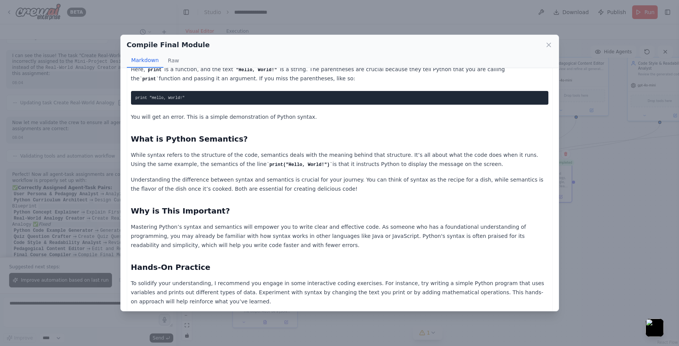
scroll to position [104, 0]
click at [549, 43] on icon at bounding box center [549, 45] width 8 height 8
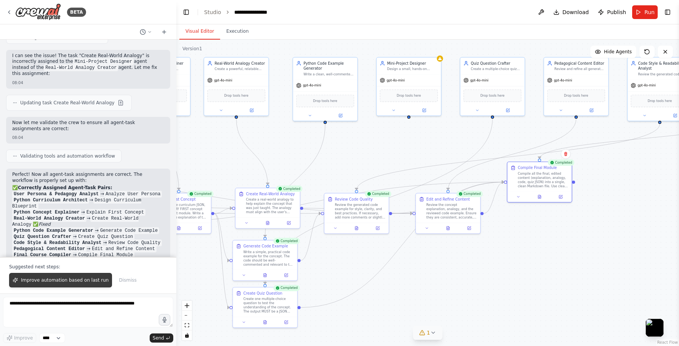
click at [80, 278] on span "Improve automation based on last run" at bounding box center [65, 280] width 88 height 6
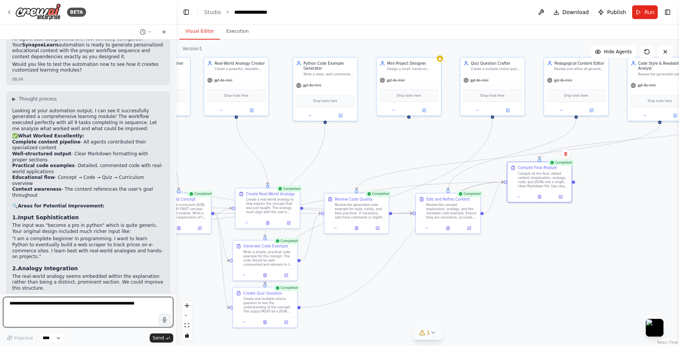
scroll to position [2825, 0]
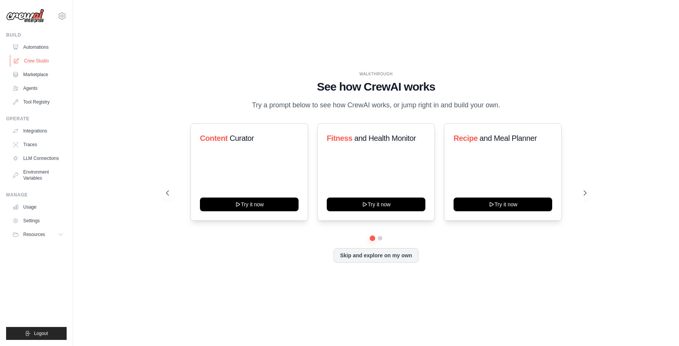
click at [46, 62] on link "Crew Studio" at bounding box center [38, 61] width 57 height 12
click at [39, 61] on link "Crew Studio" at bounding box center [38, 61] width 57 height 12
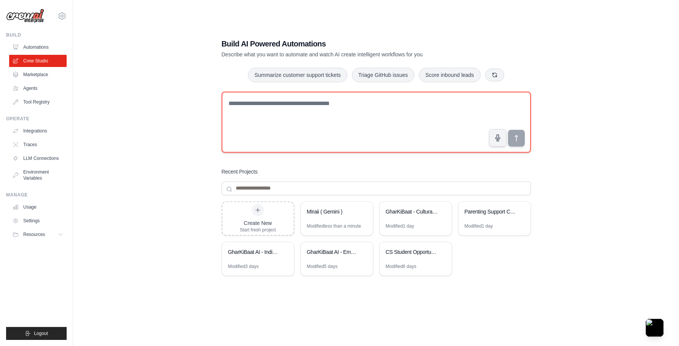
click at [298, 99] on textarea at bounding box center [376, 122] width 309 height 61
paste textarea "**********"
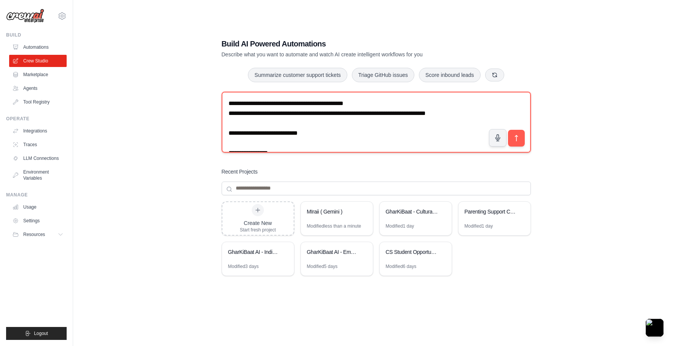
scroll to position [1381, 0]
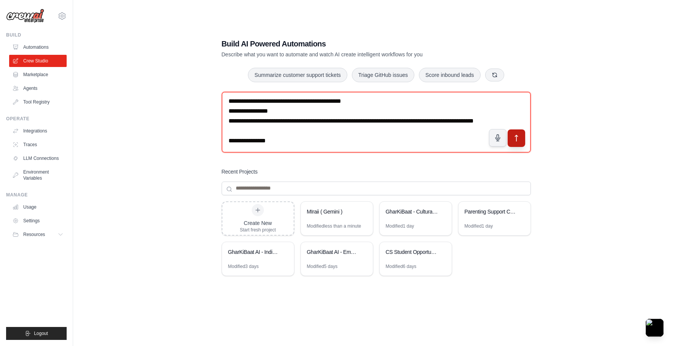
type textarea "**********"
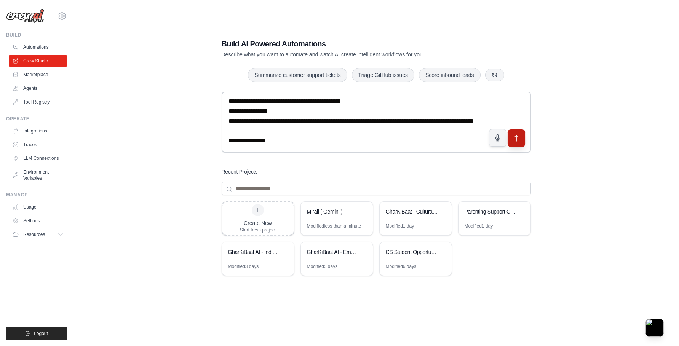
click at [517, 135] on icon "submit" at bounding box center [516, 138] width 8 height 8
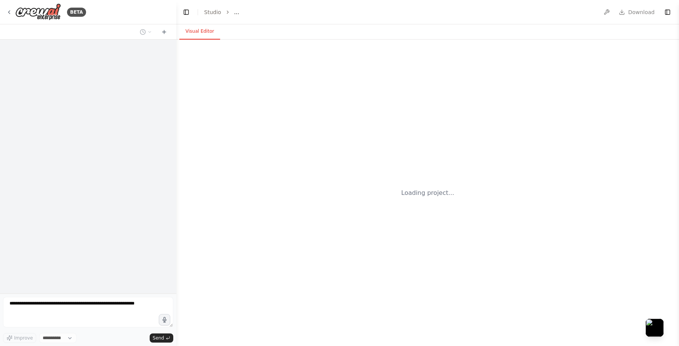
select select "****"
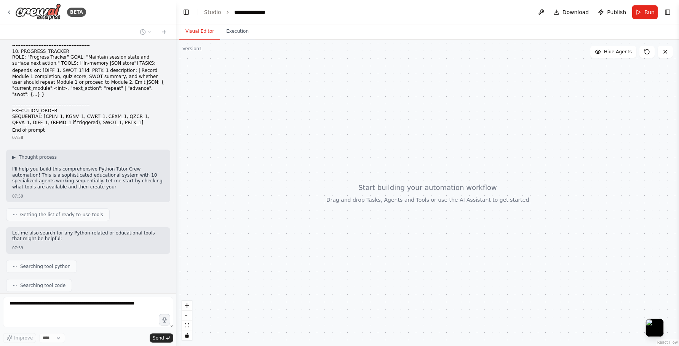
scroll to position [539, 0]
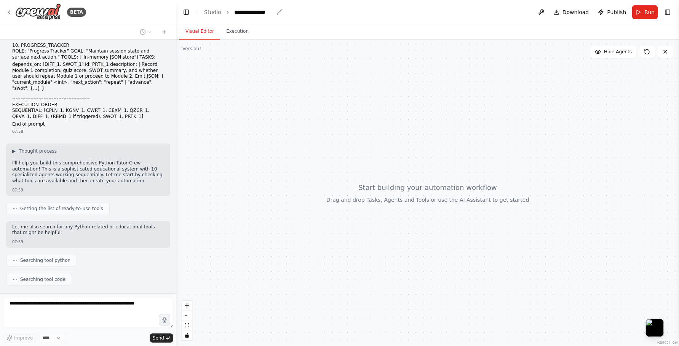
click at [260, 10] on div "**********" at bounding box center [253, 12] width 39 height 8
click at [271, 13] on div "**********" at bounding box center [262, 12] width 57 height 8
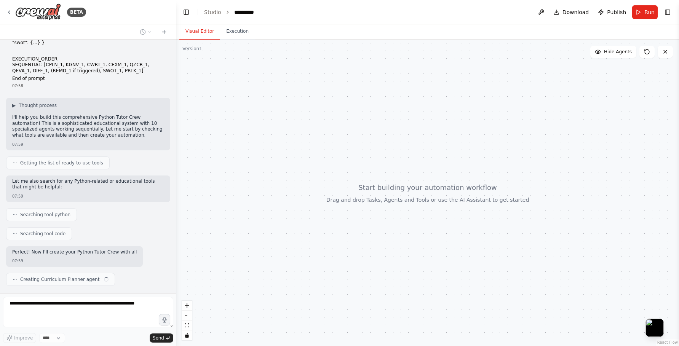
scroll to position [591, 0]
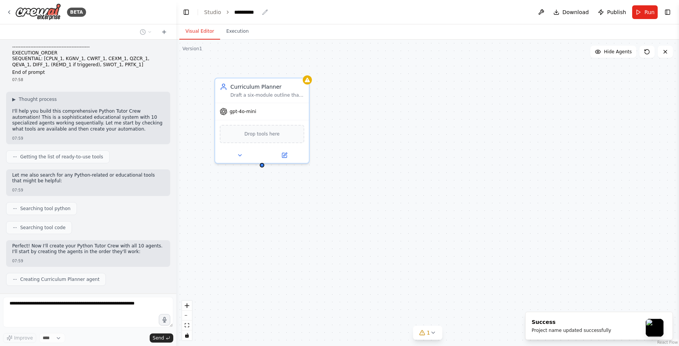
click at [257, 12] on div "**********" at bounding box center [246, 12] width 25 height 8
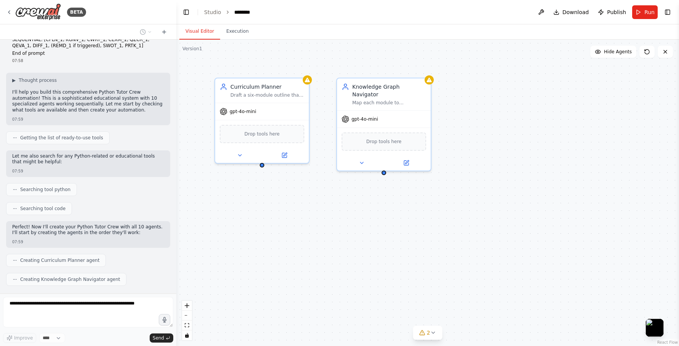
scroll to position [629, 0]
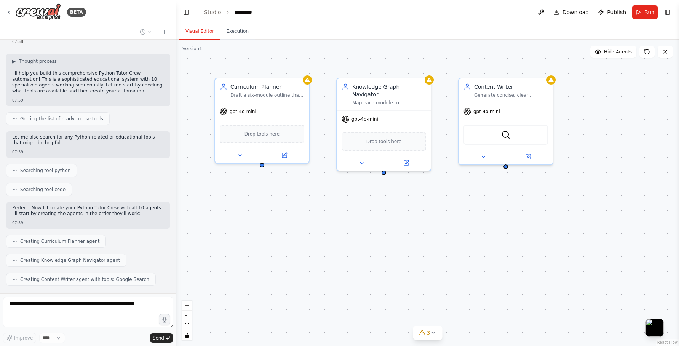
click at [254, 12] on div "*********" at bounding box center [262, 12] width 57 height 8
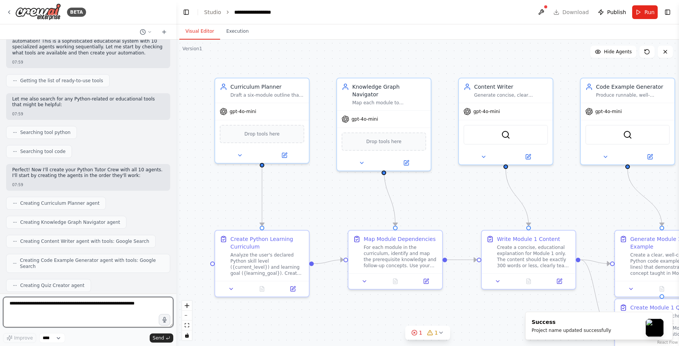
scroll to position [1431, 0]
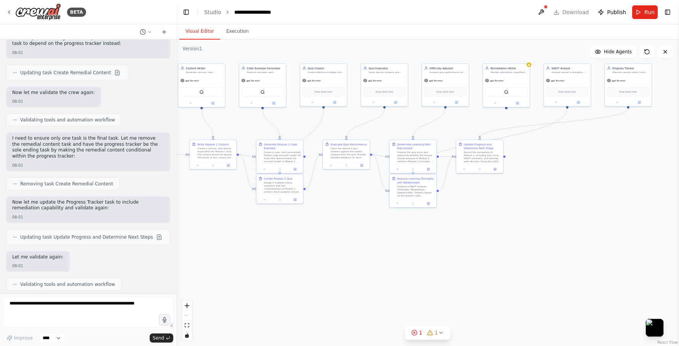
drag, startPoint x: 544, startPoint y: 290, endPoint x: 273, endPoint y: 258, distance: 273.3
click at [273, 258] on div ".deletable-edge-delete-btn { width: 20px; height: 20px; border: 0px solid #ffff…" at bounding box center [427, 193] width 503 height 306
click at [111, 309] on textarea at bounding box center [88, 312] width 170 height 30
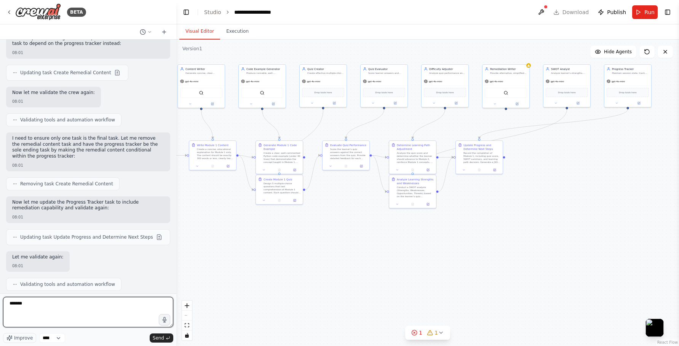
type textarea "********"
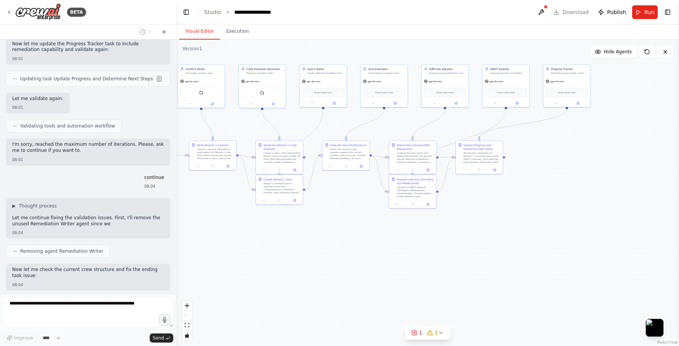
scroll to position [1595, 0]
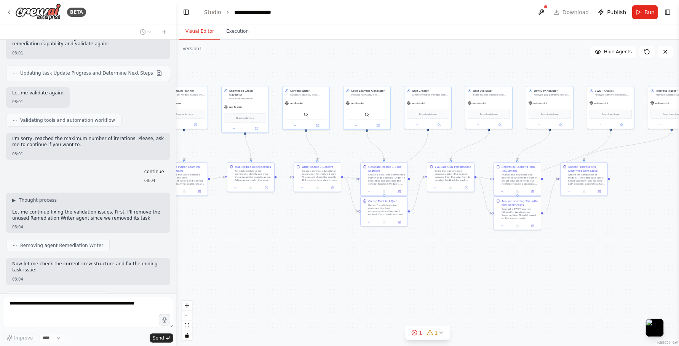
drag, startPoint x: 354, startPoint y: 252, endPoint x: 457, endPoint y: 272, distance: 104.7
click at [457, 272] on div ".deletable-edge-delete-btn { width: 20px; height: 20px; border: 0px solid #ffff…" at bounding box center [427, 193] width 503 height 306
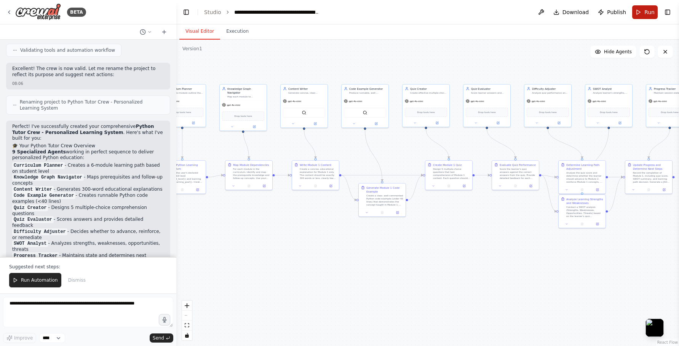
click at [640, 13] on button "Run" at bounding box center [645, 12] width 26 height 14
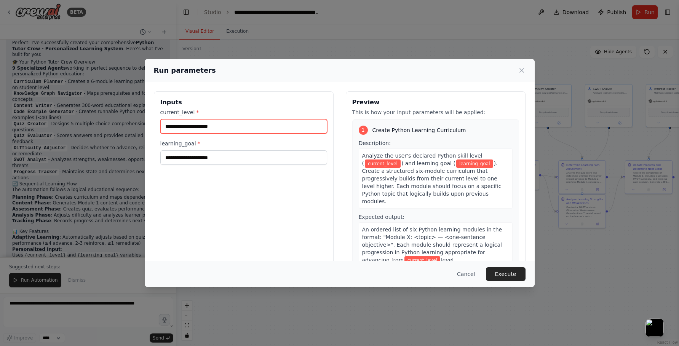
click at [226, 127] on input "current_level *" at bounding box center [243, 126] width 167 height 14
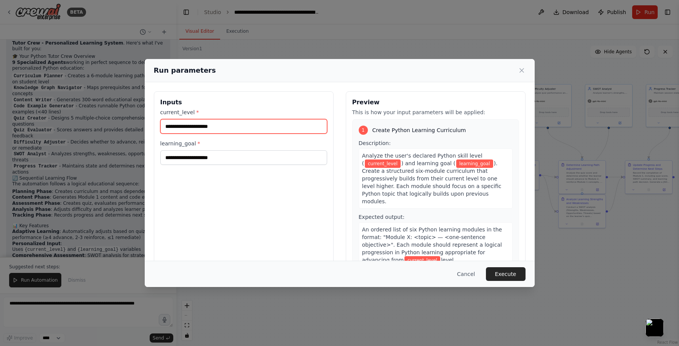
scroll to position [2196, 0]
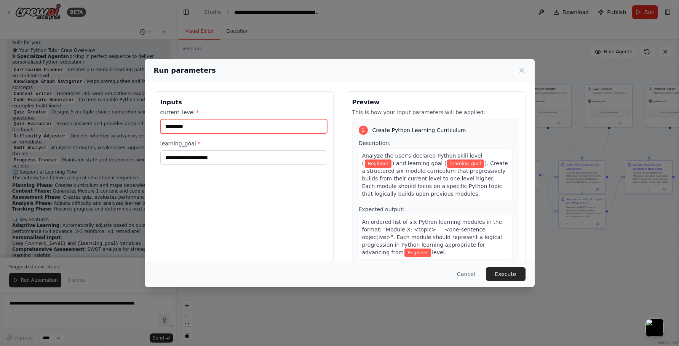
type input "********"
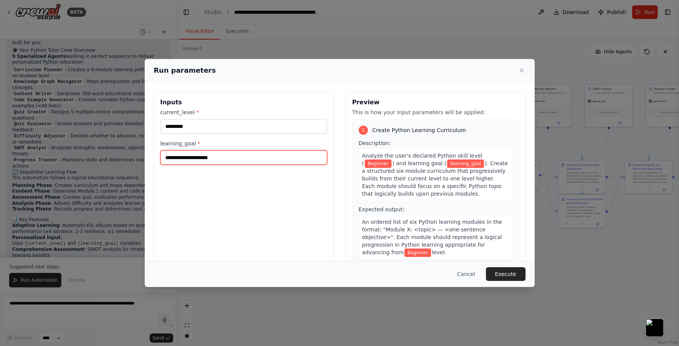
click at [212, 152] on input "learning_goal *" at bounding box center [243, 157] width 167 height 14
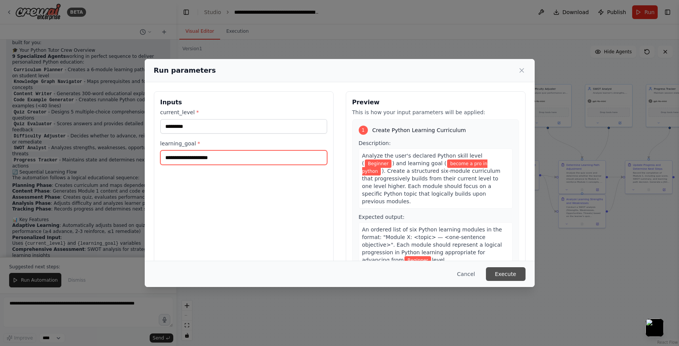
type input "**********"
click at [517, 271] on button "Execute" at bounding box center [506, 274] width 40 height 14
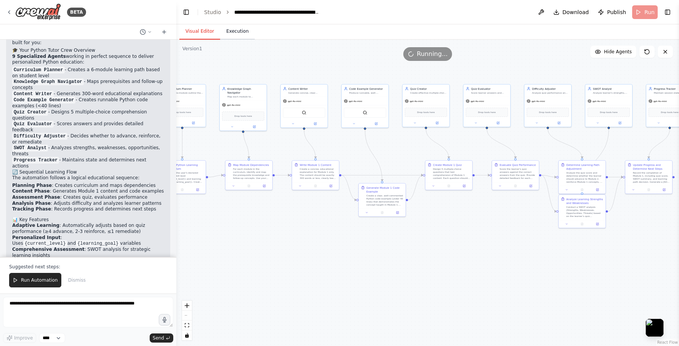
click at [235, 34] on button "Execution" at bounding box center [237, 32] width 35 height 16
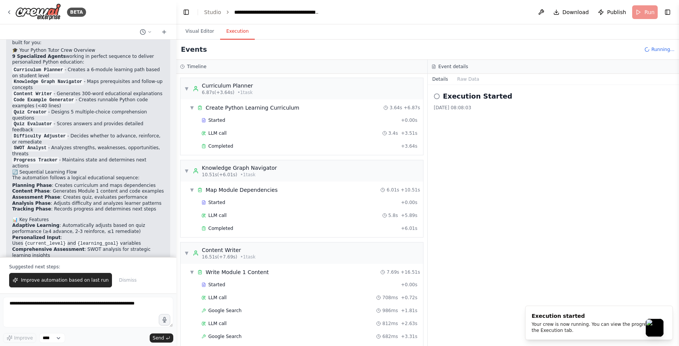
scroll to position [566, 0]
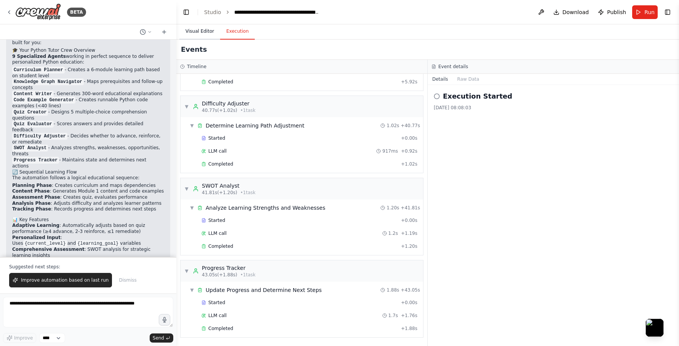
click at [206, 34] on button "Visual Editor" at bounding box center [199, 32] width 41 height 16
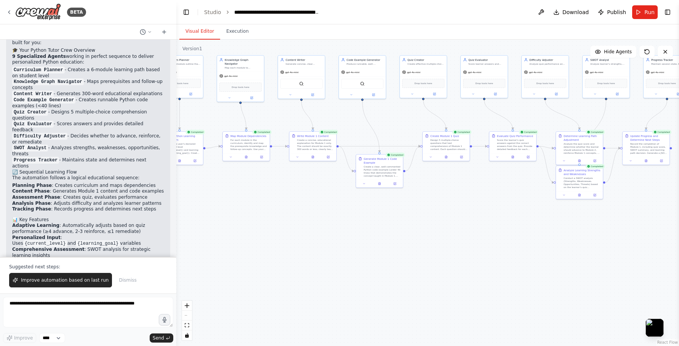
drag, startPoint x: 541, startPoint y: 245, endPoint x: 539, endPoint y: 216, distance: 29.1
click at [539, 216] on div ".deletable-edge-delete-btn { width: 20px; height: 20px; border: 0px solid #ffff…" at bounding box center [427, 193] width 503 height 306
click at [237, 30] on button "Execution" at bounding box center [237, 32] width 35 height 16
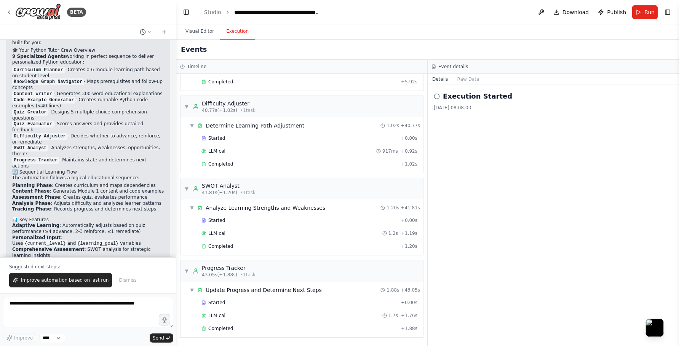
drag, startPoint x: 478, startPoint y: 103, endPoint x: 401, endPoint y: 67, distance: 84.8
click at [474, 102] on div "Execution Started 14/09/2025, 08:08:03" at bounding box center [553, 101] width 239 height 20
click at [311, 10] on div "**********" at bounding box center [277, 12] width 86 height 8
drag, startPoint x: 360, startPoint y: 11, endPoint x: 231, endPoint y: 12, distance: 128.3
click at [231, 12] on ol "**********" at bounding box center [283, 12] width 158 height 8
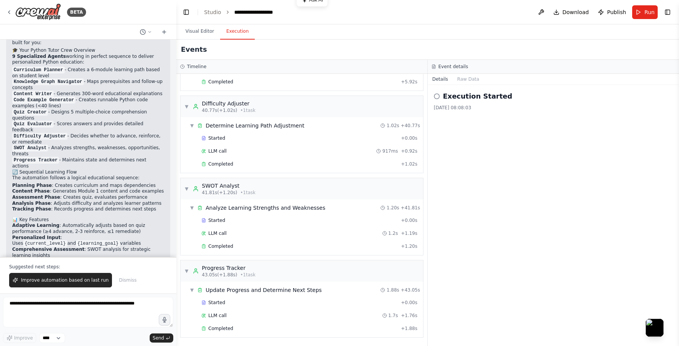
click at [365, 8] on header "**********" at bounding box center [427, 12] width 503 height 24
click at [196, 29] on button "Visual Editor" at bounding box center [199, 32] width 41 height 16
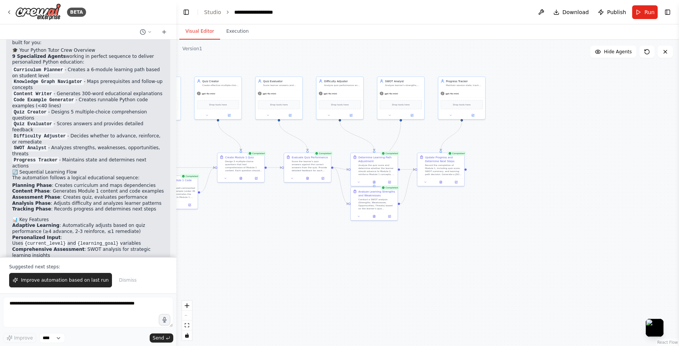
drag, startPoint x: 597, startPoint y: 250, endPoint x: 392, endPoint y: 271, distance: 206.3
click at [392, 271] on div ".deletable-edge-delete-btn { width: 20px; height: 20px; border: 0px solid #ffff…" at bounding box center [427, 193] width 503 height 306
click at [441, 182] on icon at bounding box center [441, 181] width 2 height 3
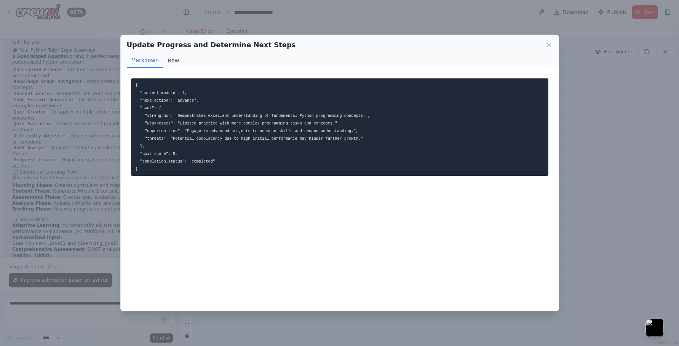
drag, startPoint x: 176, startPoint y: 116, endPoint x: 168, endPoint y: 63, distance: 53.1
click at [168, 63] on div "Update Progress and Determine Next Steps Markdown Raw { "current_module": 1, "n…" at bounding box center [339, 173] width 439 height 277
click at [168, 63] on button "Raw" at bounding box center [173, 60] width 20 height 14
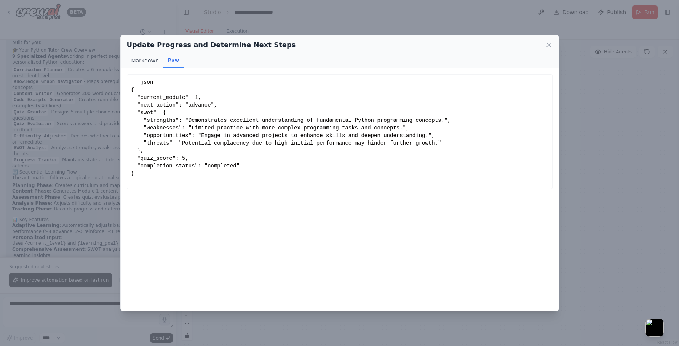
click at [140, 59] on button "Markdown" at bounding box center [145, 60] width 37 height 14
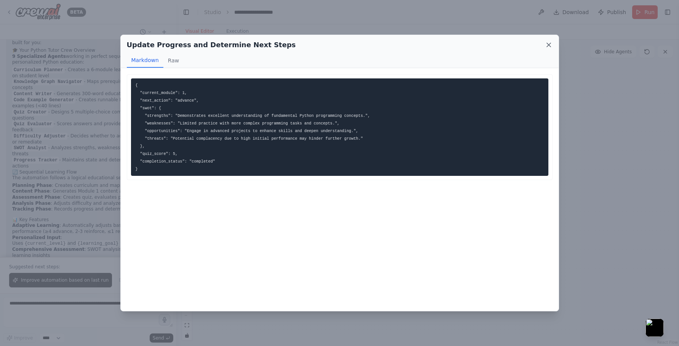
click at [550, 45] on icon at bounding box center [549, 45] width 8 height 8
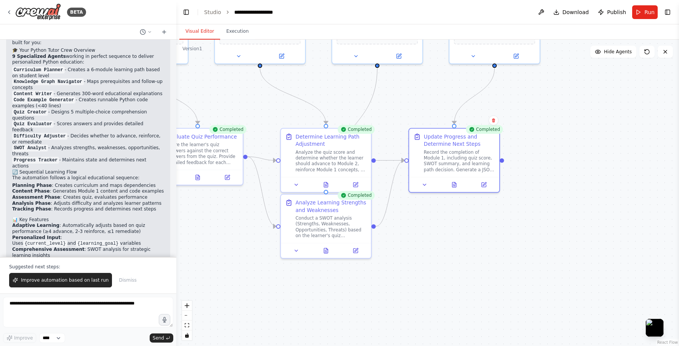
drag, startPoint x: 228, startPoint y: 262, endPoint x: 247, endPoint y: 260, distance: 19.5
click at [247, 260] on div ".deletable-edge-delete-btn { width: 20px; height: 20px; border: 0px solid #ffff…" at bounding box center [427, 193] width 503 height 306
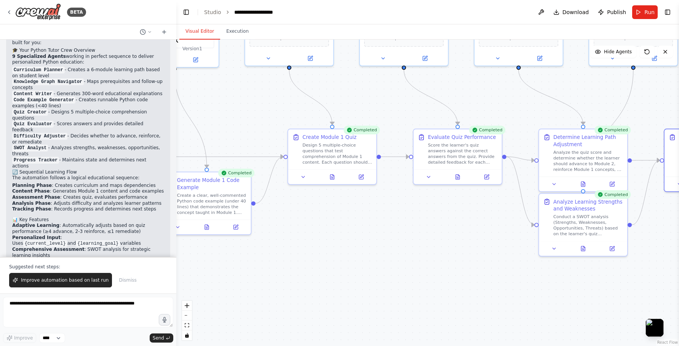
drag, startPoint x: 247, startPoint y: 260, endPoint x: 503, endPoint y: 258, distance: 255.9
click at [503, 258] on div ".deletable-edge-delete-btn { width: 20px; height: 20px; border: 0px solid #ffff…" at bounding box center [427, 193] width 503 height 306
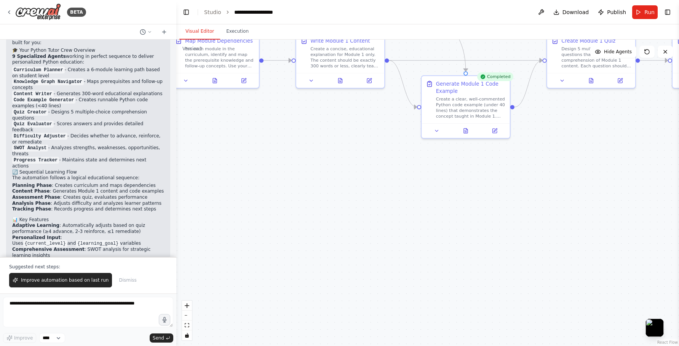
drag, startPoint x: 253, startPoint y: 284, endPoint x: 516, endPoint y: 207, distance: 273.9
click at [508, 203] on div ".deletable-edge-delete-btn { width: 20px; height: 20px; border: 0px solid #ffff…" at bounding box center [427, 193] width 503 height 306
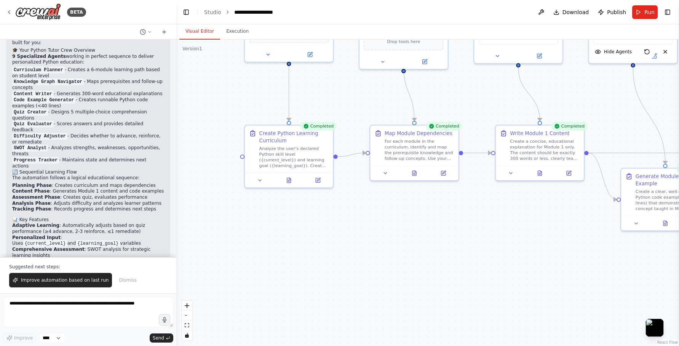
drag, startPoint x: 271, startPoint y: 227, endPoint x: 475, endPoint y: 305, distance: 218.7
click at [475, 305] on div ".deletable-edge-delete-btn { width: 20px; height: 20px; border: 0px solid #ffff…" at bounding box center [427, 193] width 503 height 306
click at [81, 279] on span "Improve automation based on last run" at bounding box center [65, 280] width 88 height 6
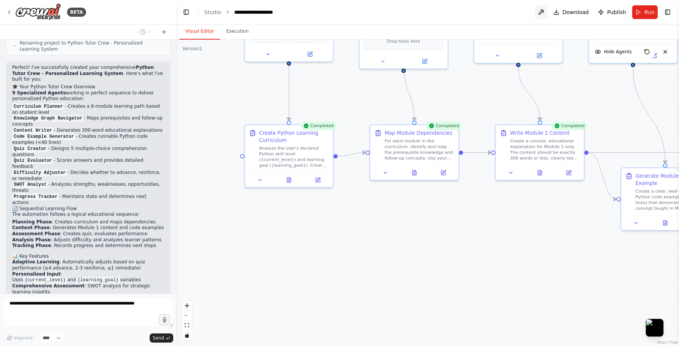
scroll to position [2179, 0]
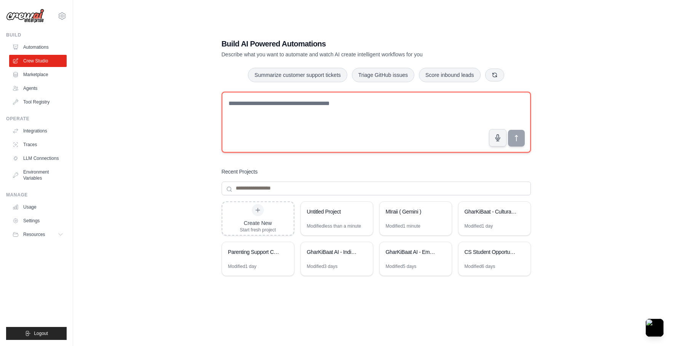
click at [329, 125] on textarea at bounding box center [376, 122] width 309 height 61
paste textarea "**********"
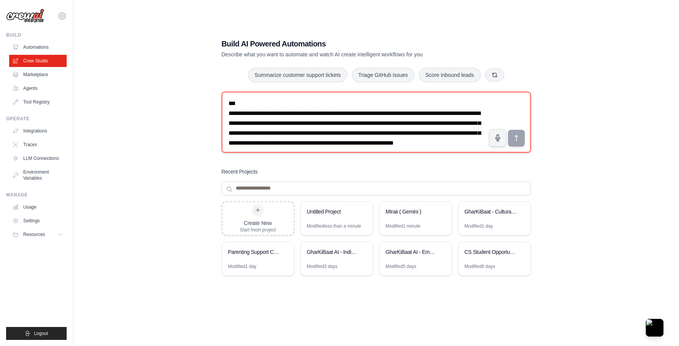
scroll to position [747, 0]
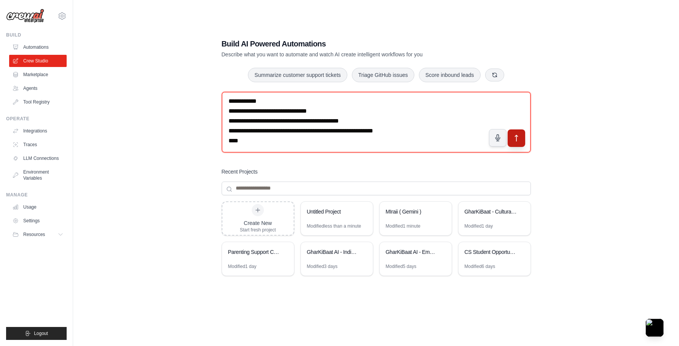
type textarea "**********"
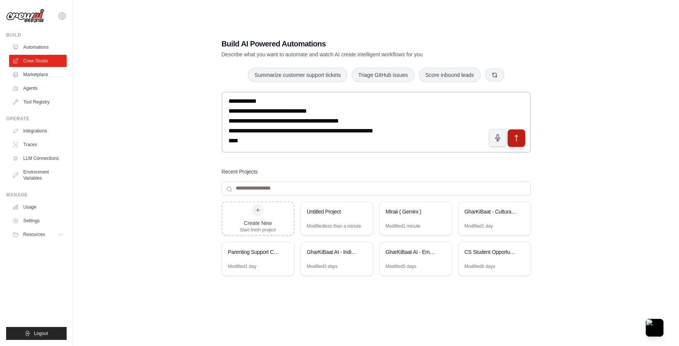
click at [513, 143] on button "submit" at bounding box center [516, 138] width 18 height 18
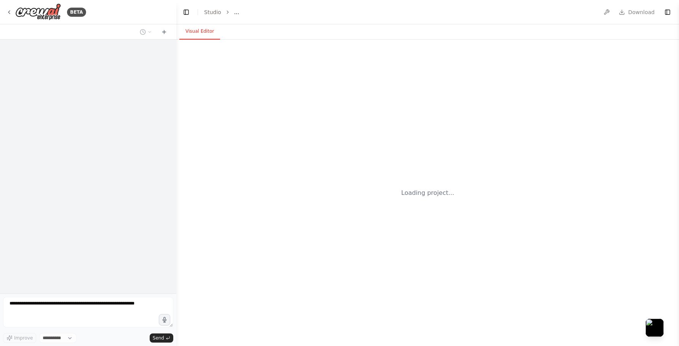
select select "****"
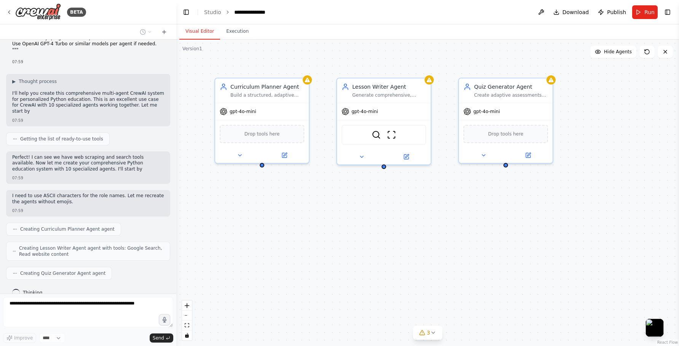
scroll to position [537, 0]
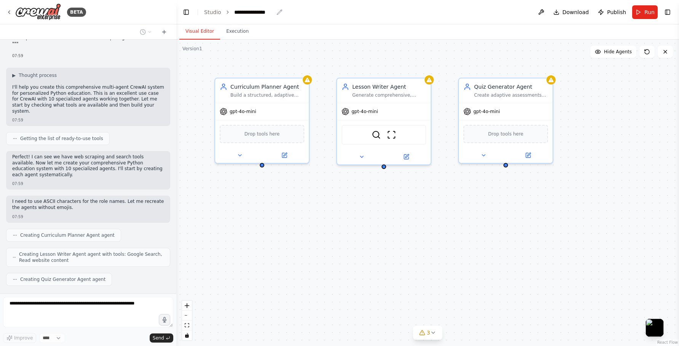
click at [278, 12] on icon "breadcrumb" at bounding box center [279, 12] width 5 height 5
drag, startPoint x: 272, startPoint y: 12, endPoint x: 229, endPoint y: 12, distance: 43.4
click at [229, 12] on ol "**********" at bounding box center [238, 12] width 69 height 8
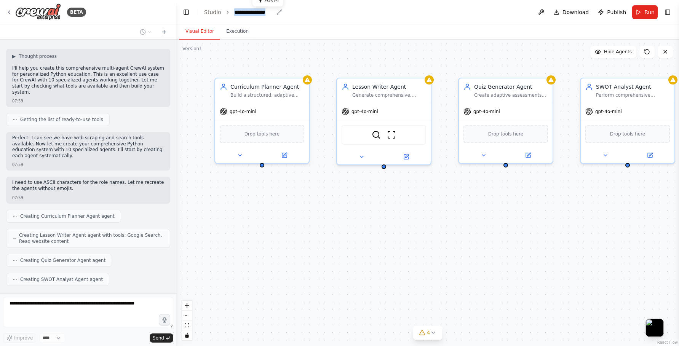
click at [261, 13] on div "**********" at bounding box center [253, 12] width 39 height 8
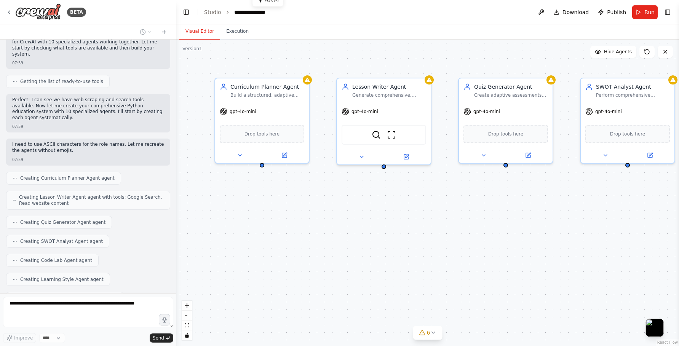
scroll to position [613, 0]
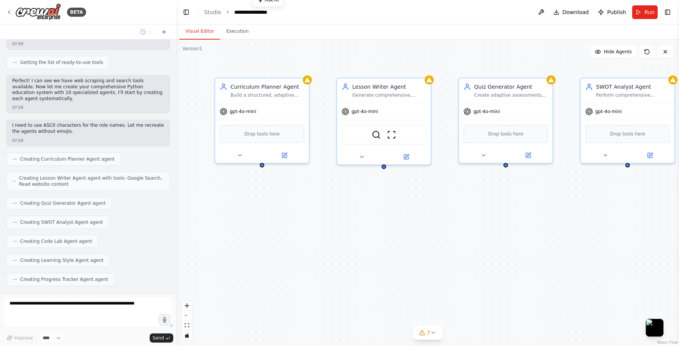
click at [377, 27] on div "Visual Editor Execution" at bounding box center [427, 31] width 503 height 15
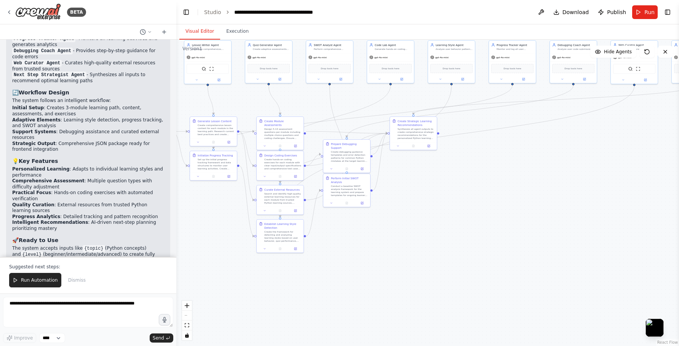
drag, startPoint x: 610, startPoint y: 284, endPoint x: 453, endPoint y: 189, distance: 183.8
click at [453, 189] on div ".deletable-edge-delete-btn { width: 20px; height: 20px; border: 0px solid #ffff…" at bounding box center [427, 193] width 503 height 306
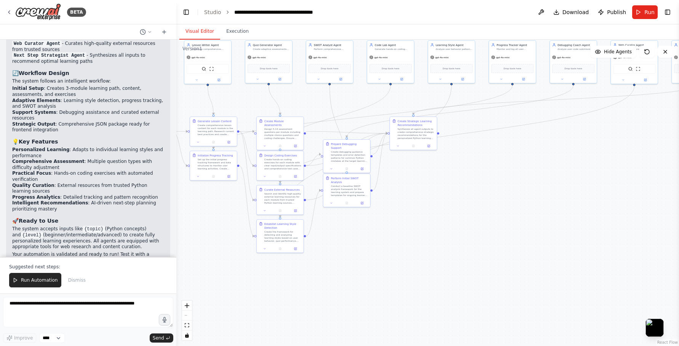
scroll to position [1417, 0]
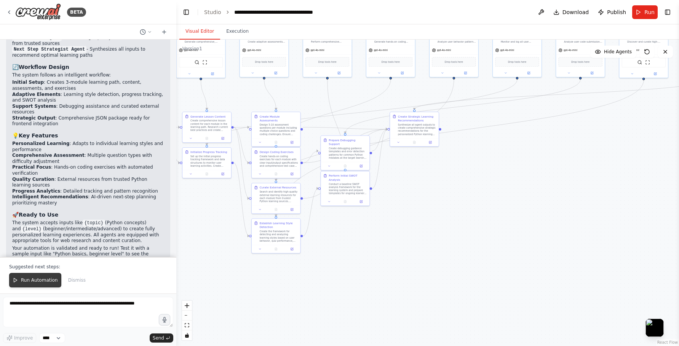
click at [34, 281] on span "Run Automation" at bounding box center [39, 280] width 37 height 6
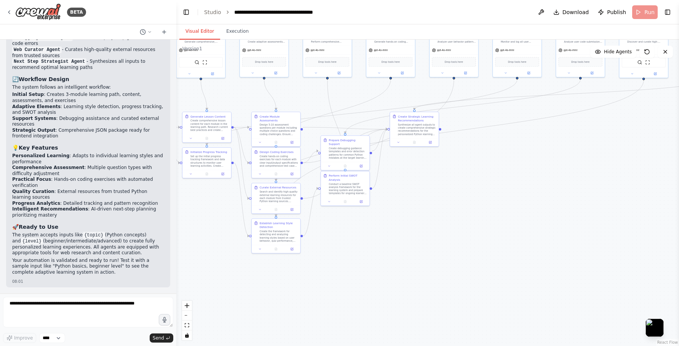
scroll to position [1380, 0]
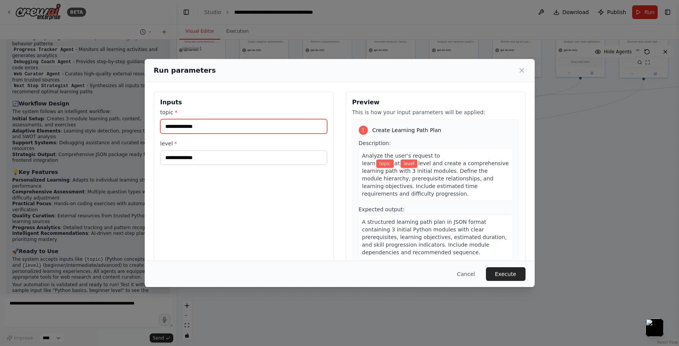
click at [233, 123] on input "topic *" at bounding box center [243, 126] width 167 height 14
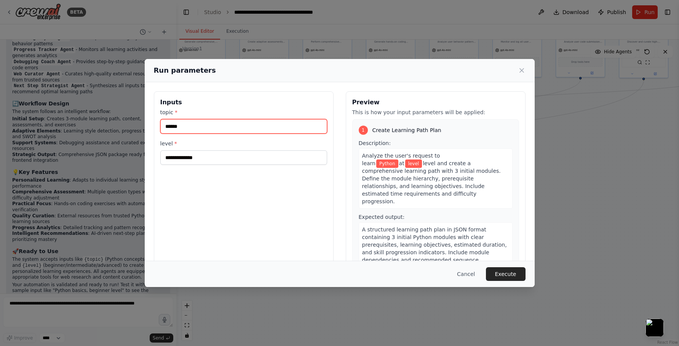
type input "******"
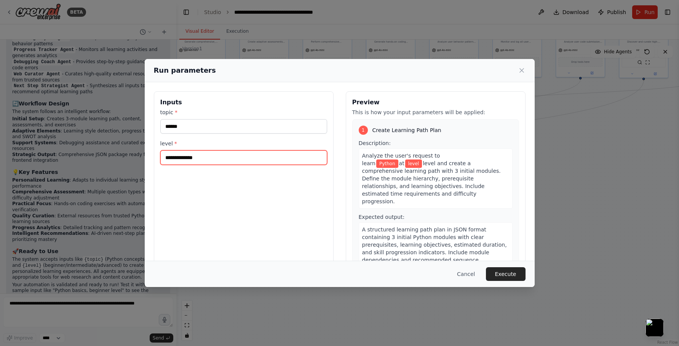
click at [209, 156] on input "level *" at bounding box center [243, 157] width 167 height 14
type input "********"
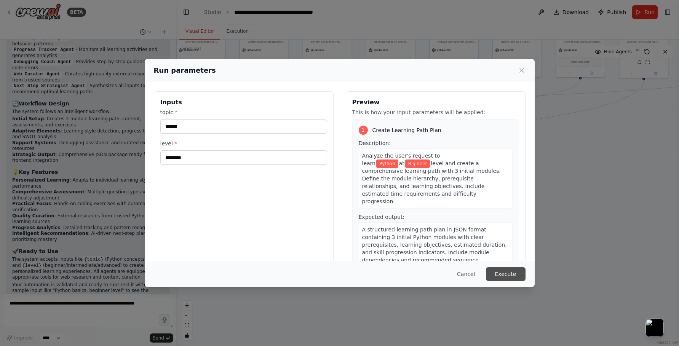
click at [505, 271] on button "Execute" at bounding box center [506, 274] width 40 height 14
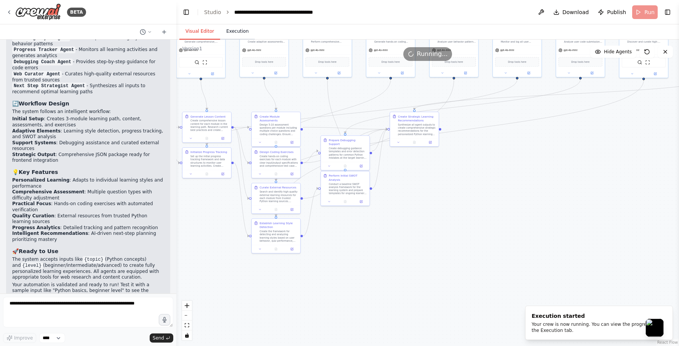
click at [239, 32] on button "Execution" at bounding box center [237, 32] width 35 height 16
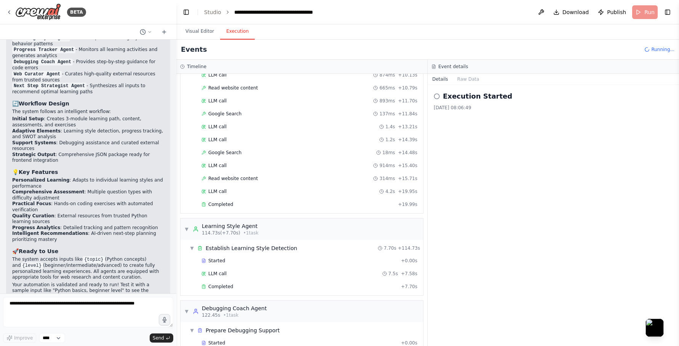
scroll to position [756, 0]
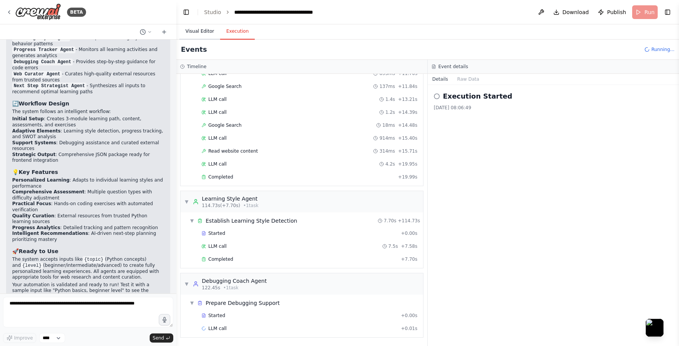
click at [195, 34] on button "Visual Editor" at bounding box center [199, 32] width 41 height 16
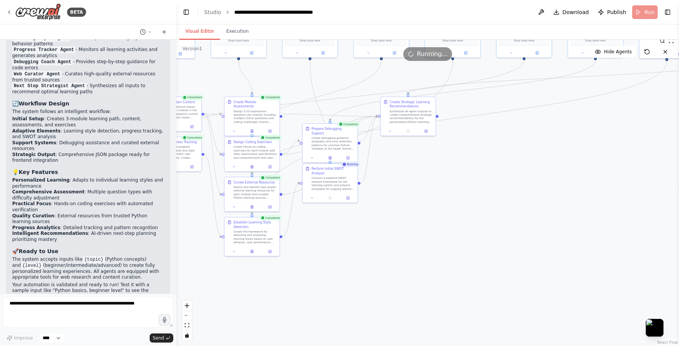
click at [415, 233] on div ".deletable-edge-delete-btn { width: 20px; height: 20px; border: 0px solid #ffff…" at bounding box center [427, 193] width 503 height 306
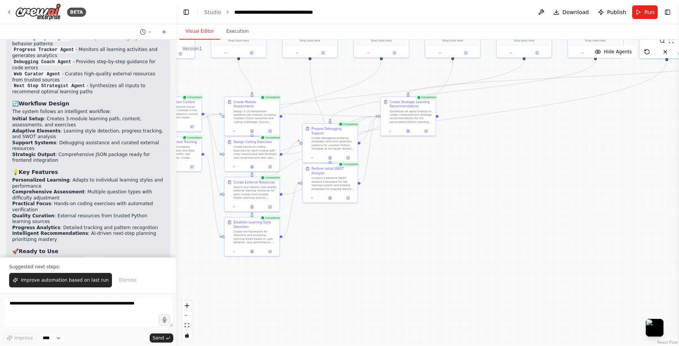
scroll to position [1417, 0]
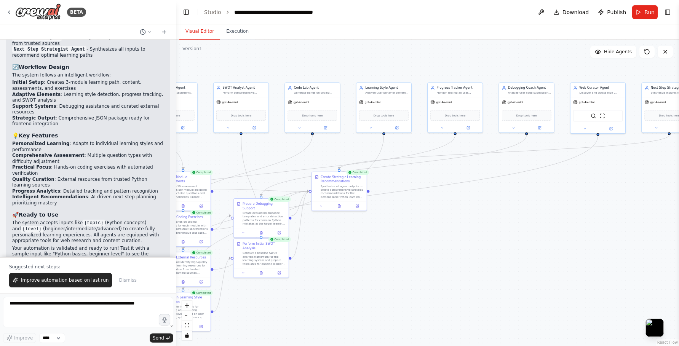
drag, startPoint x: 532, startPoint y: 111, endPoint x: 463, endPoint y: 186, distance: 101.9
click at [463, 186] on div ".deletable-edge-delete-btn { width: 20px; height: 20px; border: 0px solid #ffff…" at bounding box center [427, 193] width 503 height 306
click at [234, 32] on button "Execution" at bounding box center [237, 32] width 35 height 16
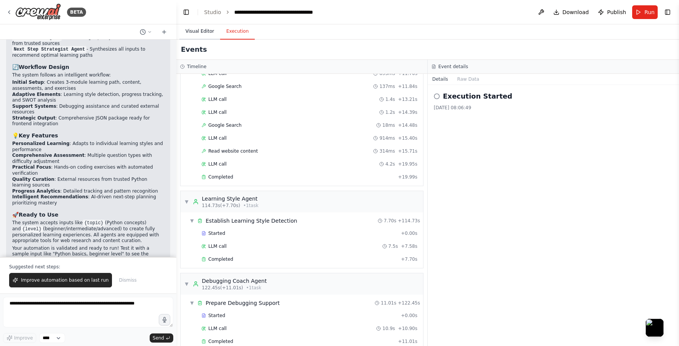
click at [199, 37] on button "Visual Editor" at bounding box center [199, 32] width 41 height 16
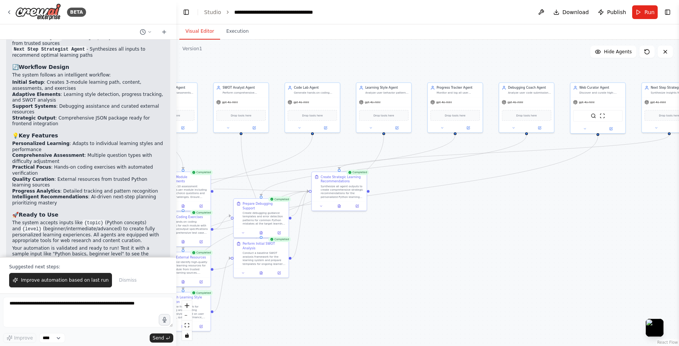
click at [225, 10] on icon "breadcrumb" at bounding box center [227, 12] width 5 height 5
click at [310, 10] on div "**********" at bounding box center [277, 12] width 86 height 8
click at [310, 10] on div "**********" at bounding box center [289, 12] width 110 height 8
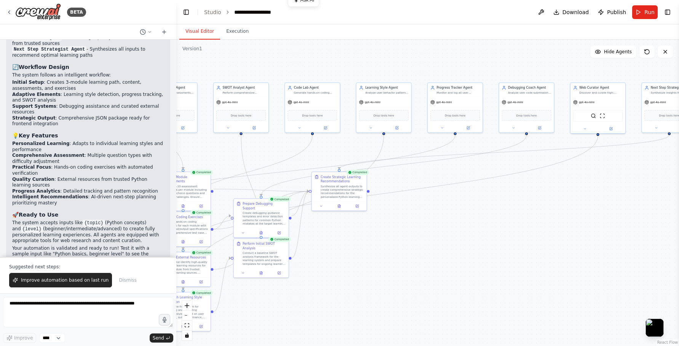
click at [469, 69] on div ".deletable-edge-delete-btn { width: 20px; height: 20px; border: 0px solid #ffff…" at bounding box center [427, 193] width 503 height 306
click at [340, 206] on icon at bounding box center [338, 206] width 1 height 0
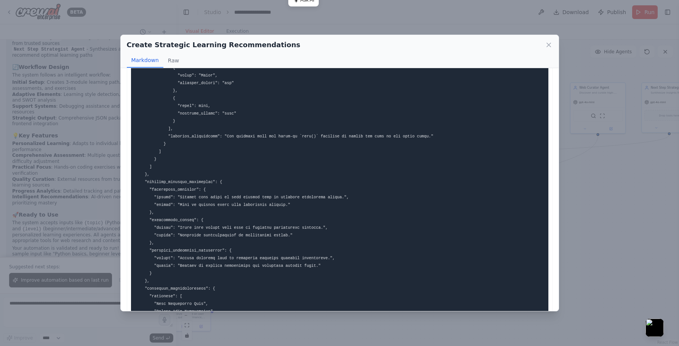
scroll to position [0, 0]
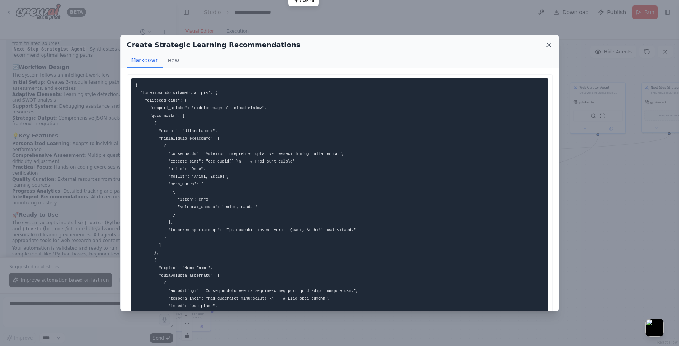
click at [550, 43] on icon at bounding box center [549, 45] width 4 height 4
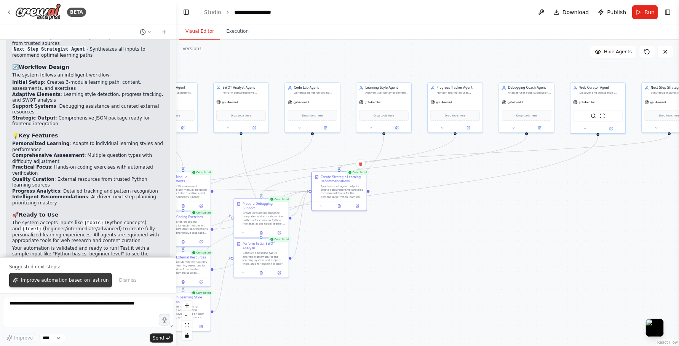
click at [97, 281] on span "Improve automation based on last run" at bounding box center [65, 280] width 88 height 6
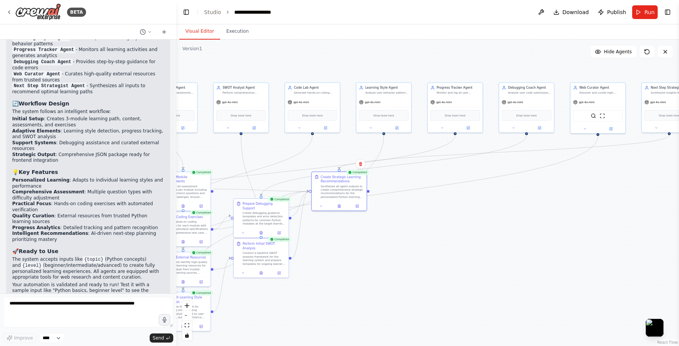
scroll to position [1400, 0]
